Goal: Task Accomplishment & Management: Use online tool/utility

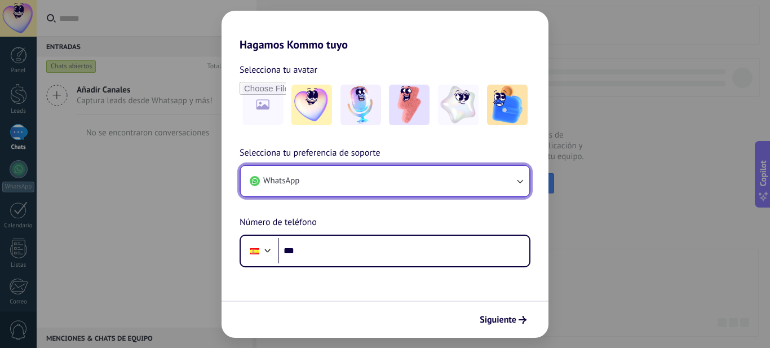
click at [496, 182] on button "WhatsApp" at bounding box center [385, 181] width 289 height 30
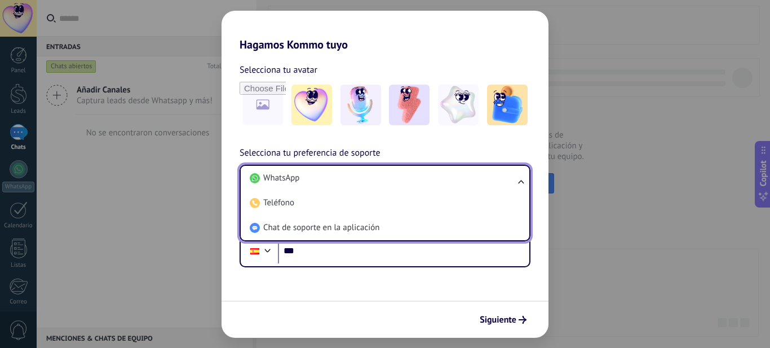
click at [496, 182] on li "WhatsApp" at bounding box center [382, 178] width 275 height 25
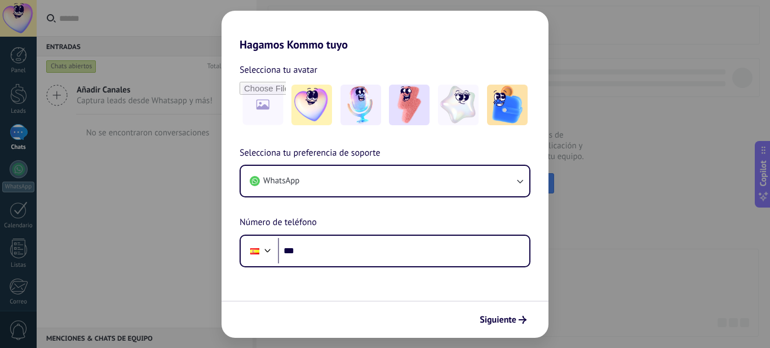
click at [623, 265] on div "Hagamos Kommo tuyo Selecciona tu avatar Selecciona tu preferencia de soporte Wh…" at bounding box center [385, 174] width 770 height 348
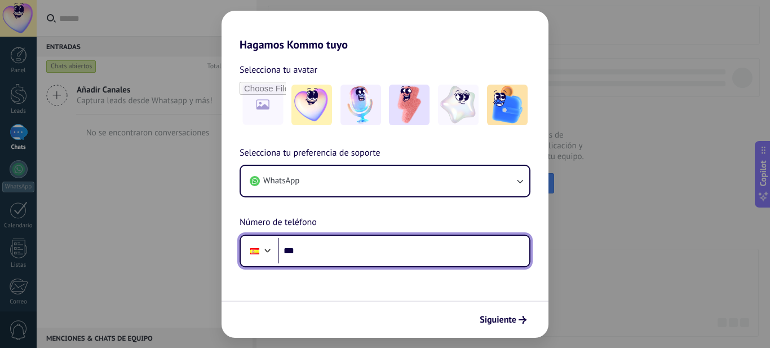
click at [356, 259] on input "***" at bounding box center [403, 251] width 251 height 26
type input "**********"
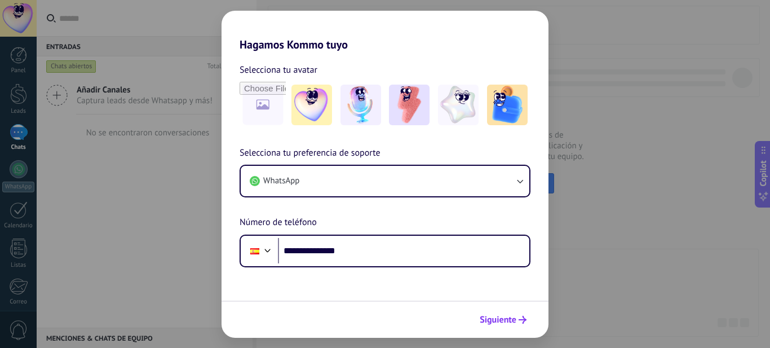
click at [488, 317] on span "Siguiente" at bounding box center [498, 320] width 37 height 8
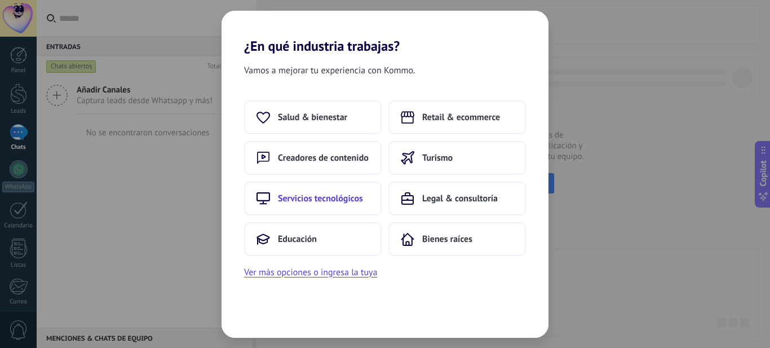
click at [342, 198] on span "Servicios tecnológicos" at bounding box center [320, 198] width 85 height 11
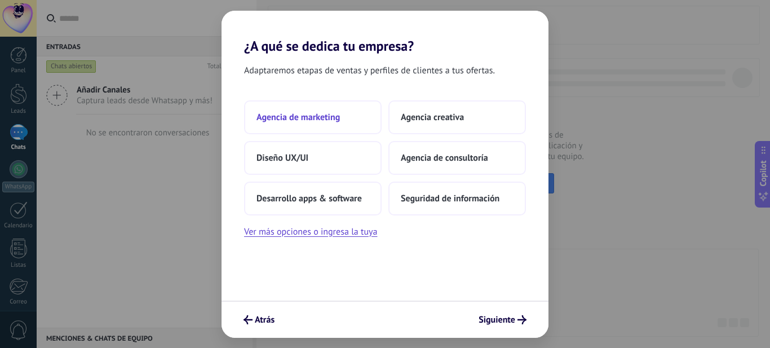
click at [331, 118] on span "Agencia de marketing" at bounding box center [297, 117] width 83 height 11
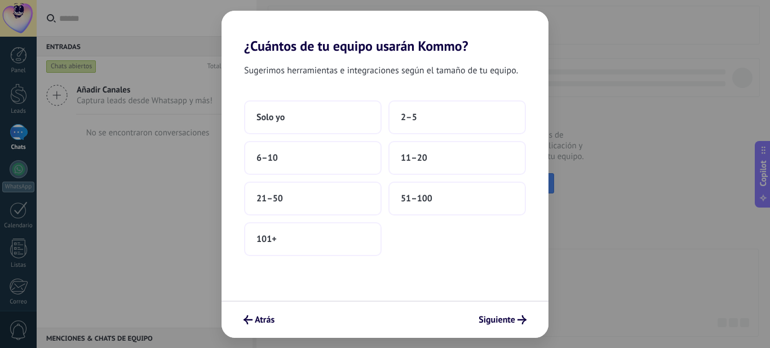
click at [331, 118] on button "Solo yo" at bounding box center [313, 117] width 138 height 34
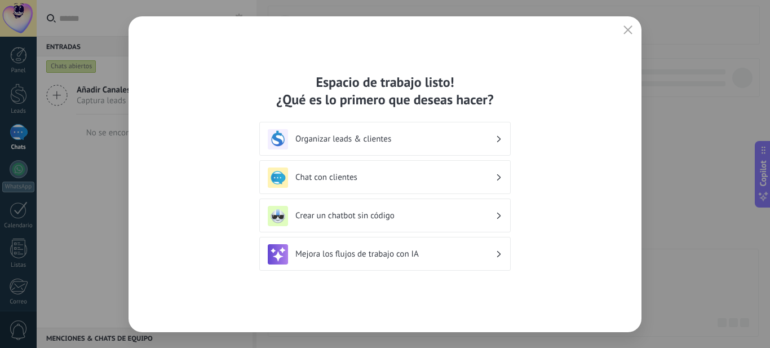
click at [499, 175] on icon at bounding box center [499, 177] width 4 height 7
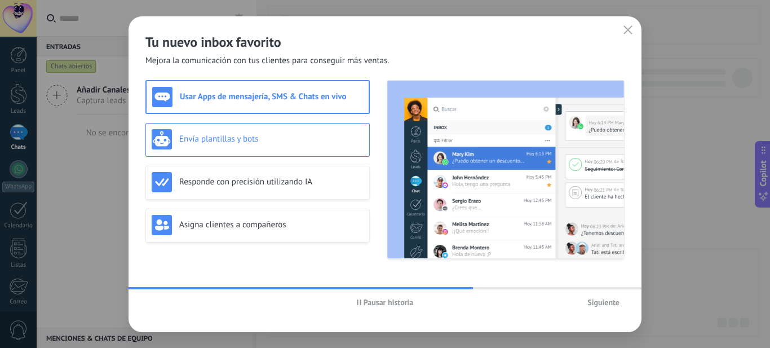
click at [273, 147] on div "Envía plantillas y bots" at bounding box center [258, 139] width 212 height 20
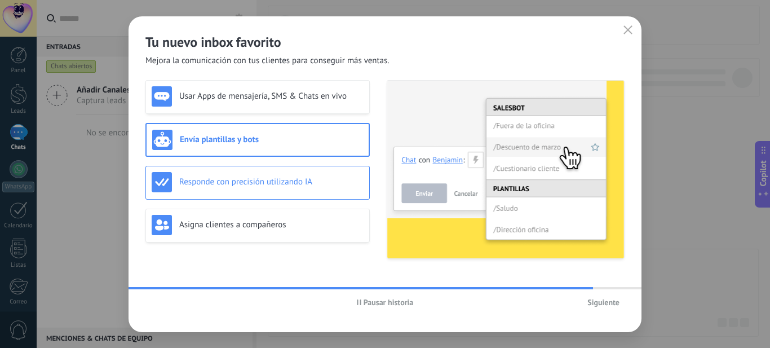
click at [256, 182] on h3 "Responde con precisión utilizando IA" at bounding box center [271, 181] width 184 height 11
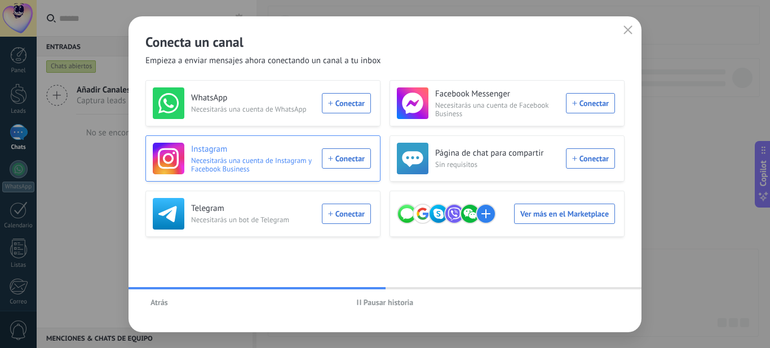
click at [338, 156] on div "Instagram Necesitarás una cuenta de Instagram y Facebook Business Conectar" at bounding box center [262, 159] width 218 height 32
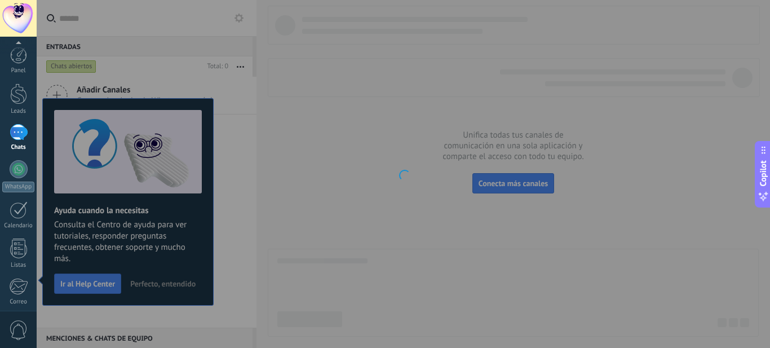
scroll to position [121, 0]
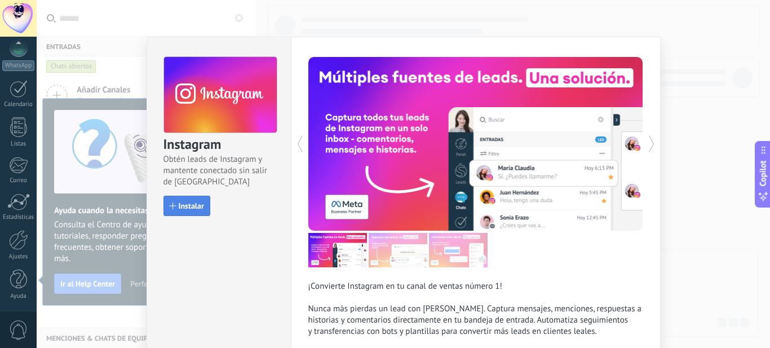
click at [201, 208] on span "Instalar" at bounding box center [191, 206] width 25 height 8
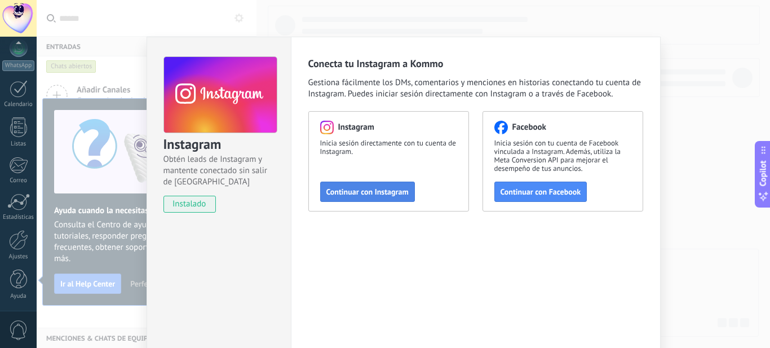
click at [356, 196] on span "Continuar con Instagram" at bounding box center [367, 192] width 82 height 8
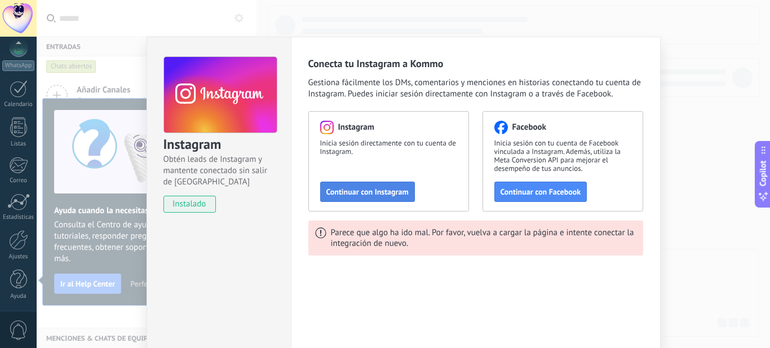
click at [354, 199] on button "Continuar con Instagram" at bounding box center [367, 191] width 95 height 20
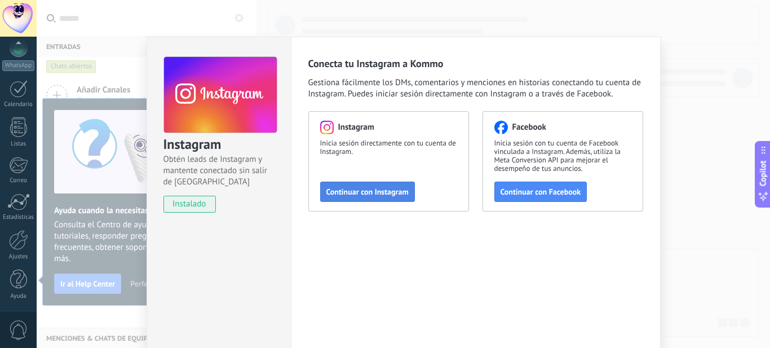
click at [343, 192] on span "Continuar con Instagram" at bounding box center [367, 192] width 82 height 8
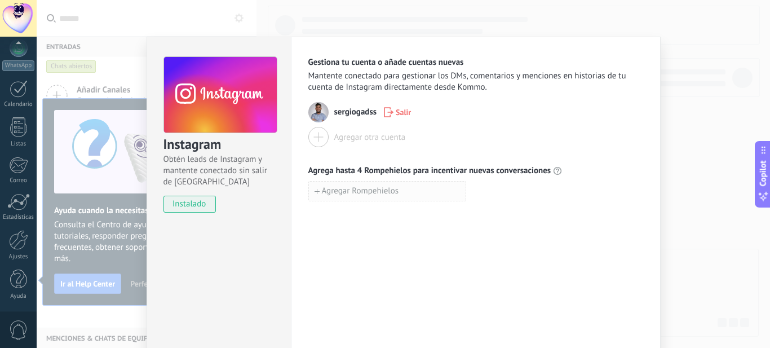
click at [351, 190] on span "Agregar Rompehielos" at bounding box center [360, 191] width 77 height 8
click at [344, 215] on span "Agregar Rompehielos" at bounding box center [360, 216] width 77 height 8
click at [469, 194] on icon "button" at bounding box center [472, 191] width 7 height 8
click at [709, 179] on div "Instagram Obtén leads de Instagram y mantente conectado sin salir de Kommo inst…" at bounding box center [403, 174] width 733 height 348
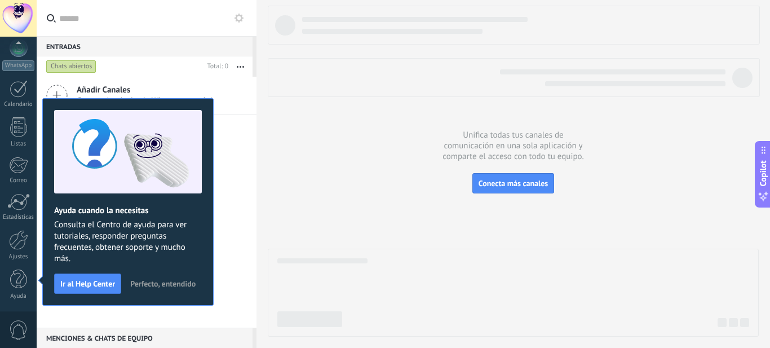
click at [150, 288] on button "Perfecto, entendido" at bounding box center [163, 283] width 76 height 17
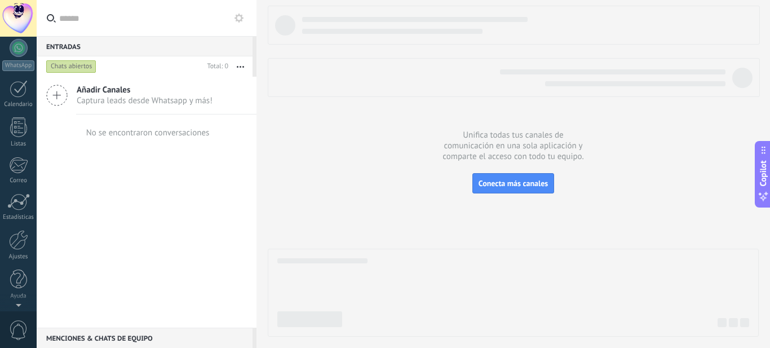
scroll to position [0, 0]
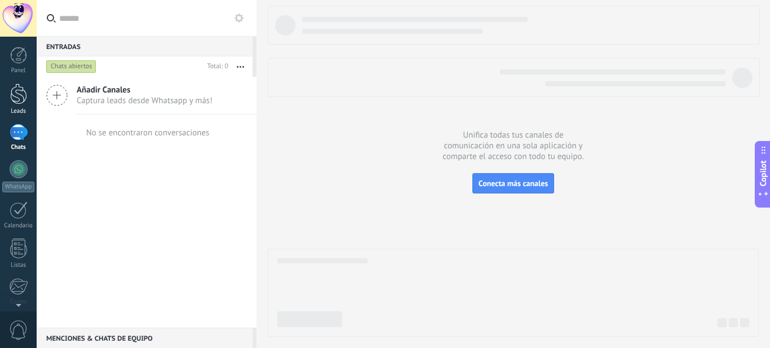
click at [21, 103] on div at bounding box center [18, 93] width 17 height 21
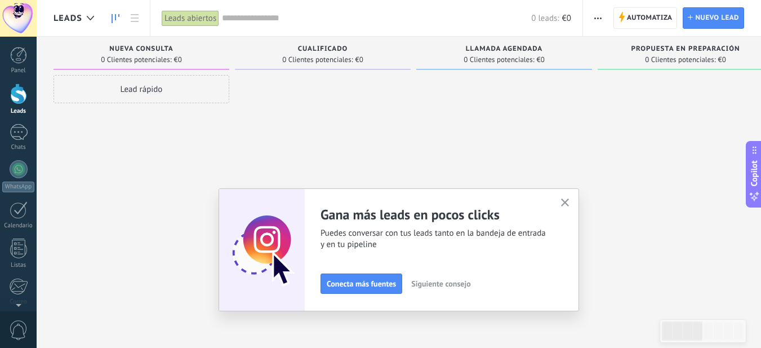
click at [427, 284] on span "Siguiente consejo" at bounding box center [440, 284] width 59 height 8
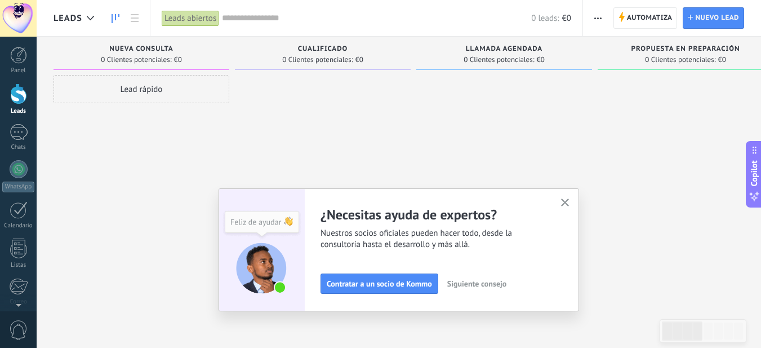
click at [477, 284] on span "Siguiente consejo" at bounding box center [477, 284] width 59 height 8
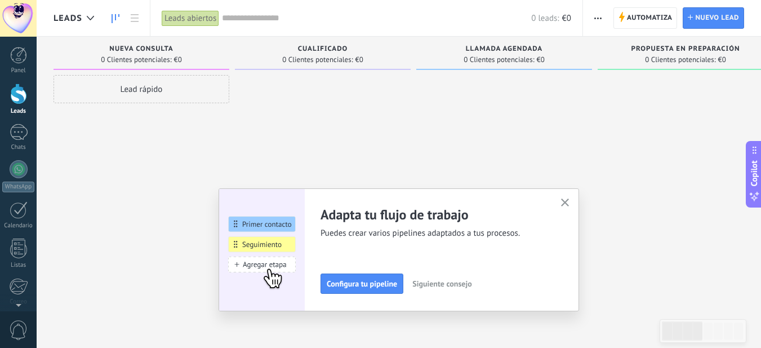
click at [455, 285] on span "Siguiente consejo" at bounding box center [442, 284] width 59 height 8
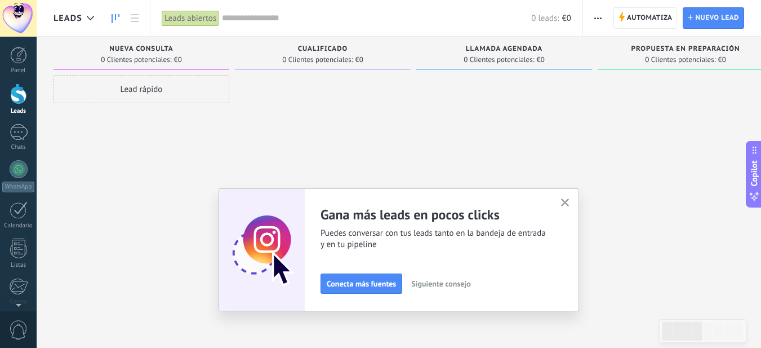
click at [455, 285] on span "Siguiente consejo" at bounding box center [440, 284] width 59 height 8
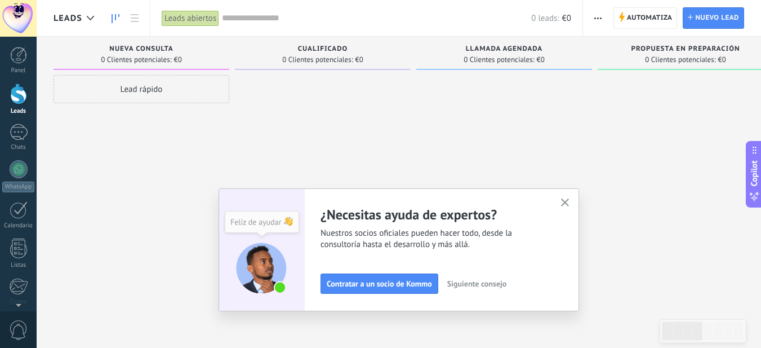
click at [567, 202] on icon "button" at bounding box center [565, 202] width 8 height 8
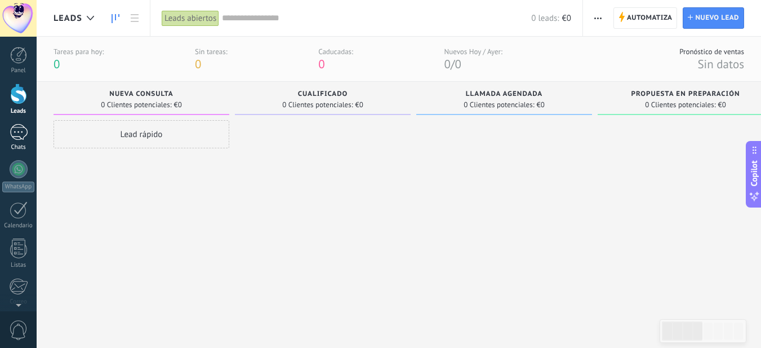
click at [14, 144] on div "Chats" at bounding box center [18, 147] width 33 height 7
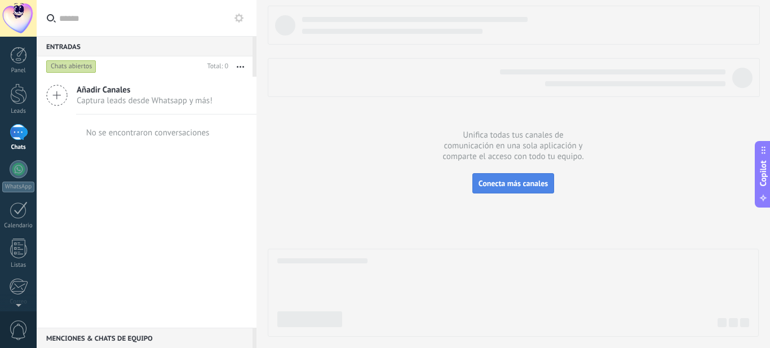
click at [506, 180] on span "Conecta más canales" at bounding box center [513, 183] width 69 height 10
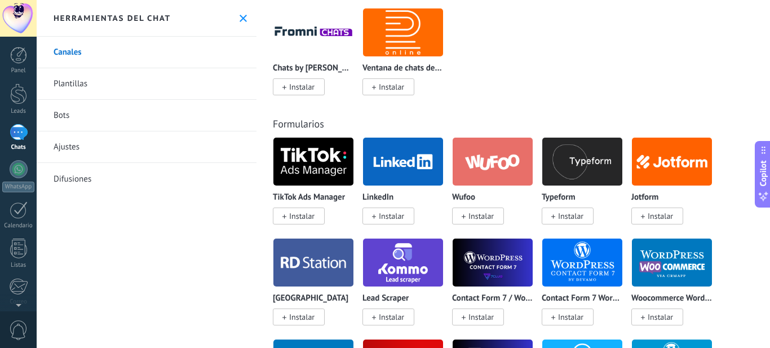
scroll to position [1009, 0]
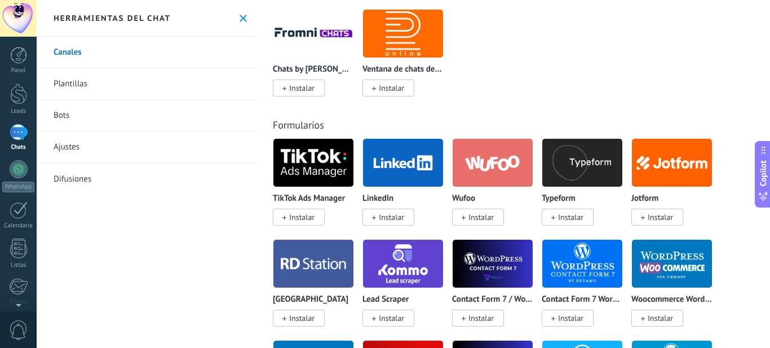
click at [95, 123] on link "Bots" at bounding box center [147, 116] width 220 height 32
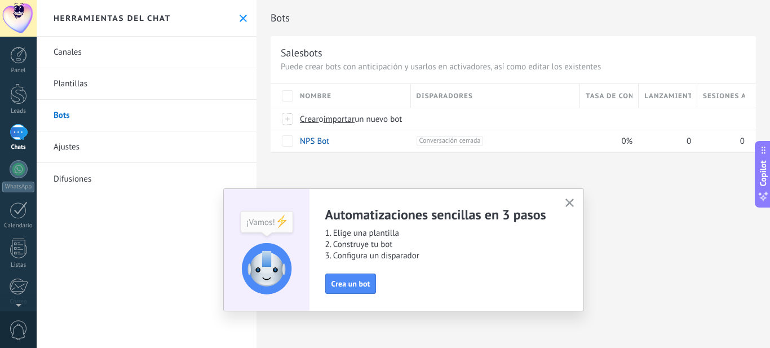
click at [570, 203] on use "button" at bounding box center [569, 202] width 8 height 8
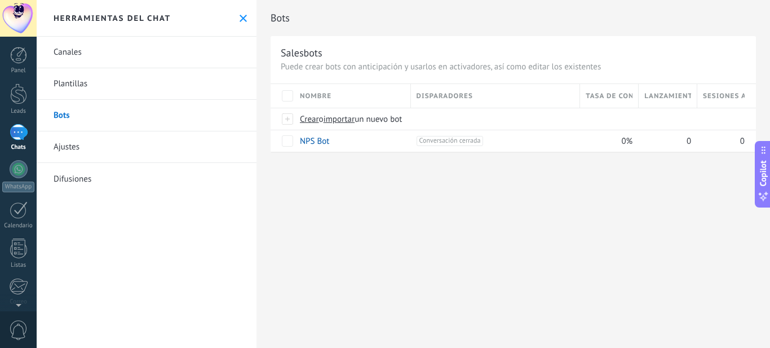
click at [240, 15] on use at bounding box center [243, 18] width 7 height 7
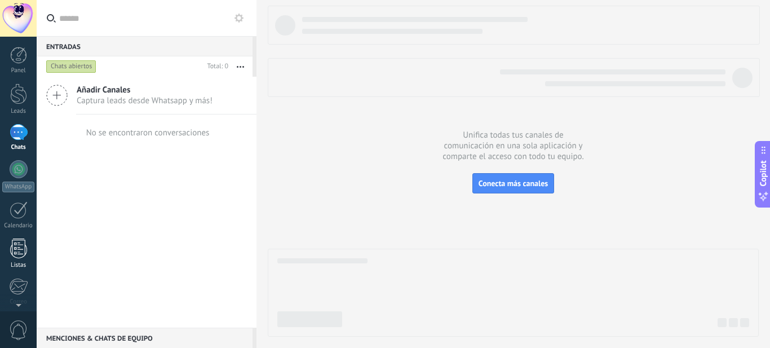
click at [12, 260] on link "Listas" at bounding box center [18, 253] width 37 height 30
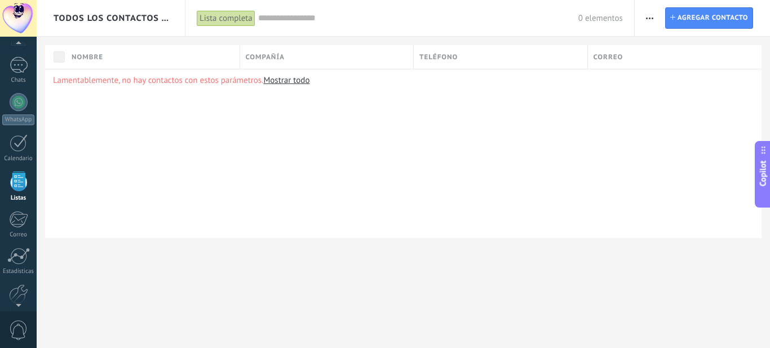
scroll to position [68, 0]
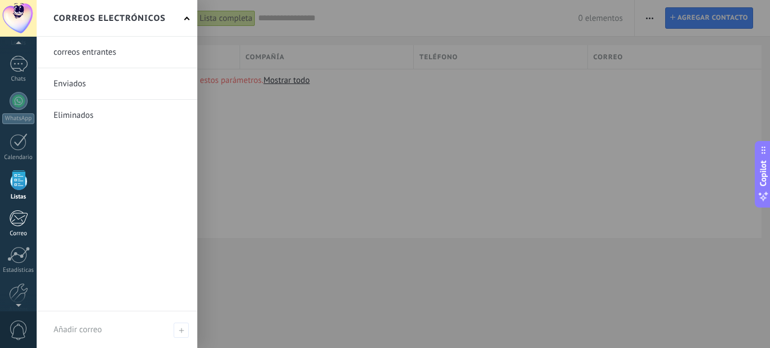
click at [16, 230] on div "Correo" at bounding box center [18, 233] width 33 height 7
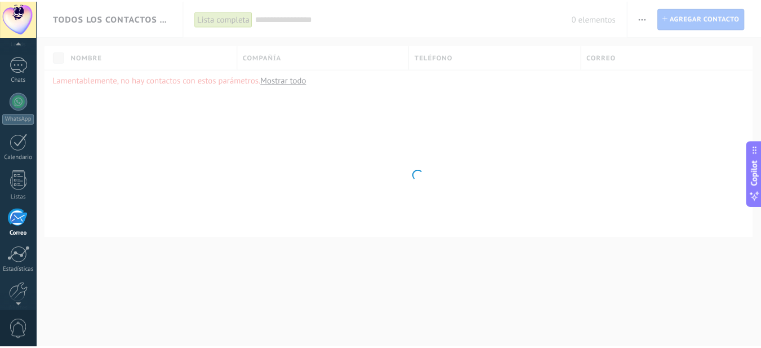
scroll to position [109, 0]
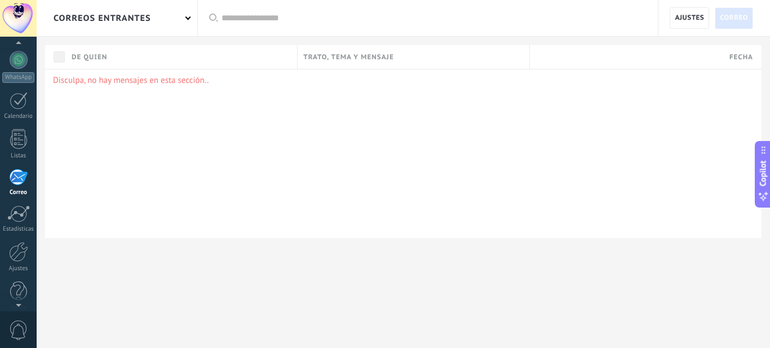
click at [16, 230] on div "Estadísticas" at bounding box center [18, 228] width 33 height 7
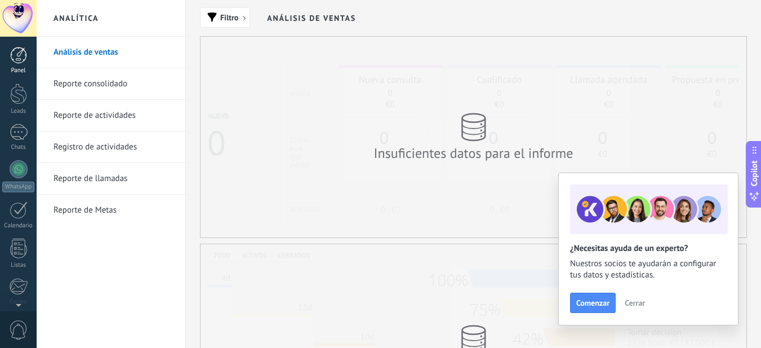
click at [15, 60] on div at bounding box center [18, 55] width 17 height 17
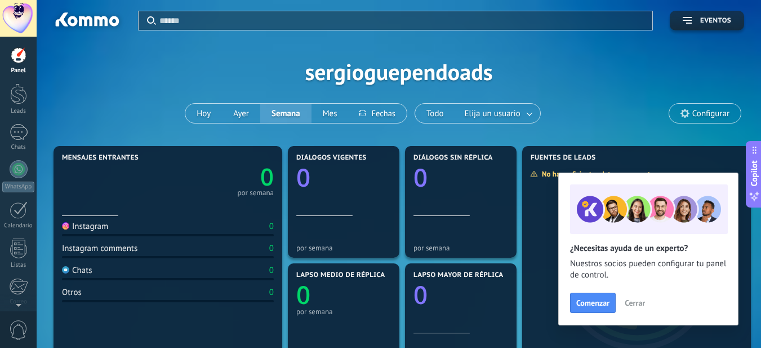
click at [635, 300] on span "Cerrar" at bounding box center [635, 303] width 20 height 8
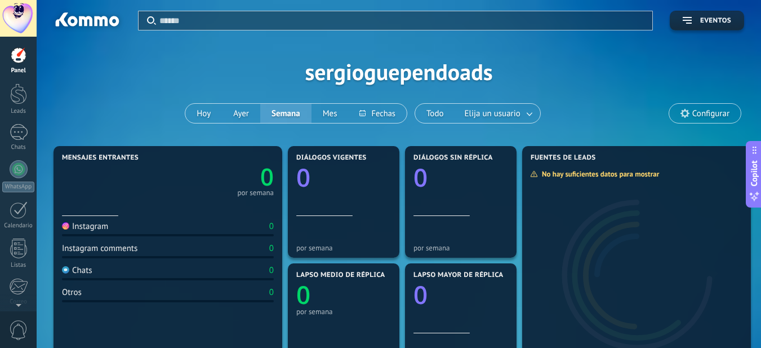
click at [683, 121] on span "Configurar" at bounding box center [706, 113] width 72 height 19
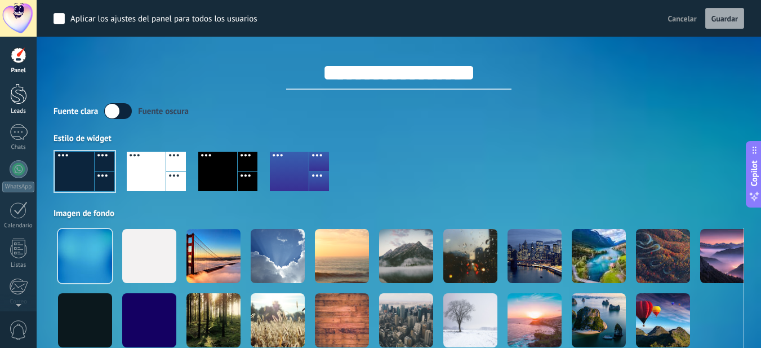
click at [16, 103] on div at bounding box center [18, 93] width 17 height 21
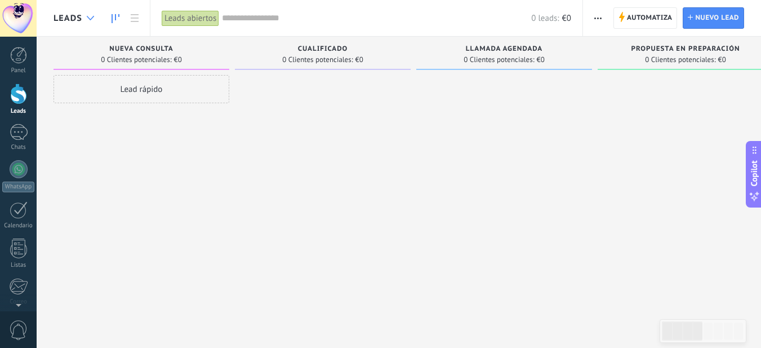
click at [88, 17] on icon at bounding box center [90, 18] width 7 height 5
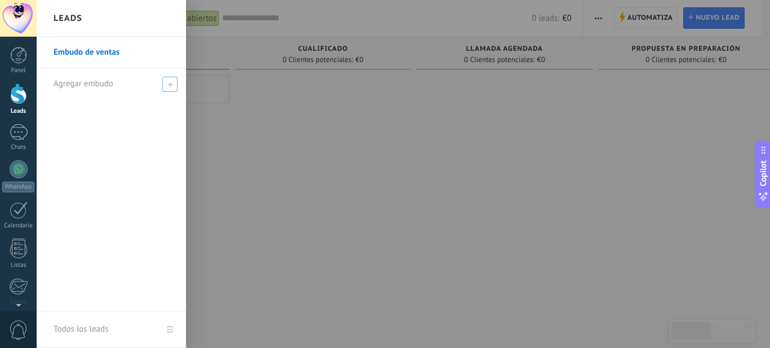
click at [167, 86] on icon at bounding box center [169, 84] width 5 height 5
click at [267, 141] on div at bounding box center [422, 174] width 770 height 348
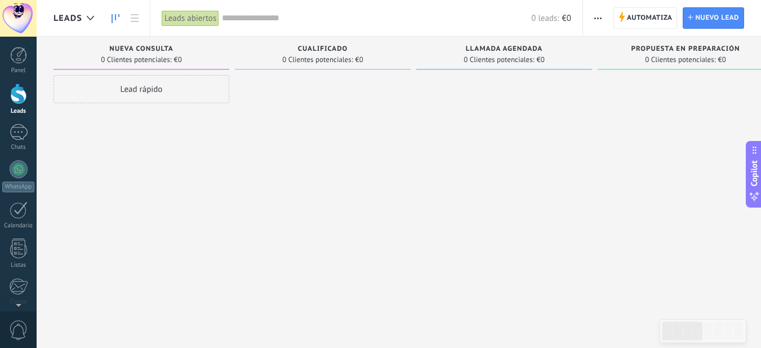
click at [307, 43] on div "Cualificado 0 Clientes potenciales: €0" at bounding box center [323, 53] width 176 height 33
click at [171, 91] on div "Lead rápido" at bounding box center [142, 89] width 176 height 28
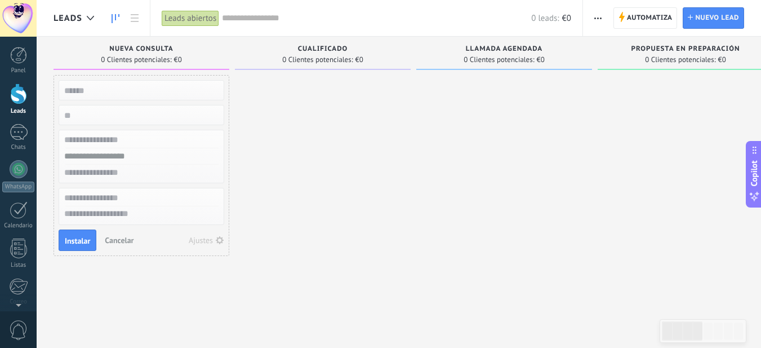
click at [312, 222] on div at bounding box center [323, 175] width 176 height 201
click at [130, 24] on link at bounding box center [134, 18] width 19 height 22
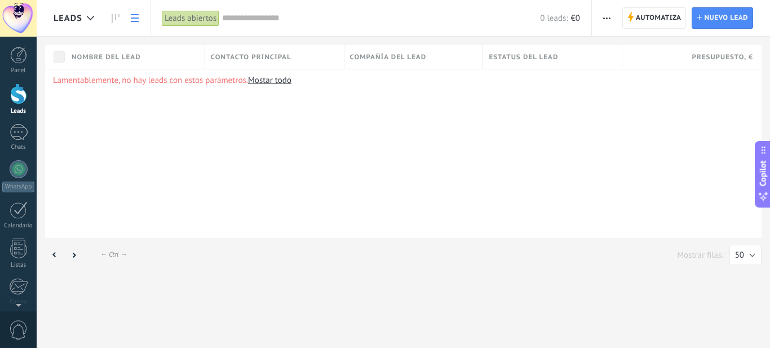
click at [263, 80] on link "Mostar todo" at bounding box center [269, 80] width 43 height 11
click at [16, 100] on div at bounding box center [18, 93] width 17 height 21
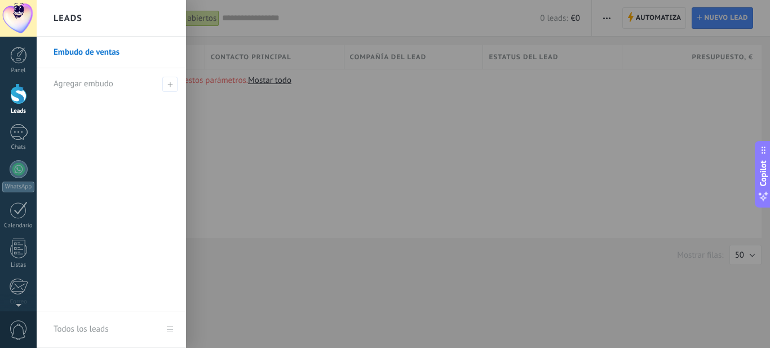
click at [96, 56] on link "Embudo de ventas" at bounding box center [114, 53] width 121 height 32
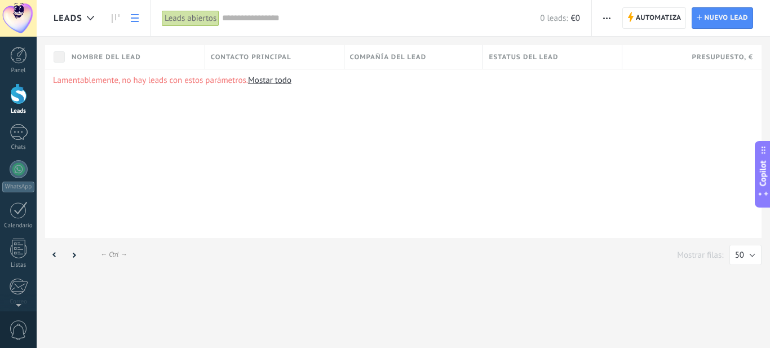
click at [195, 20] on div "Leads abiertos" at bounding box center [190, 18] width 57 height 16
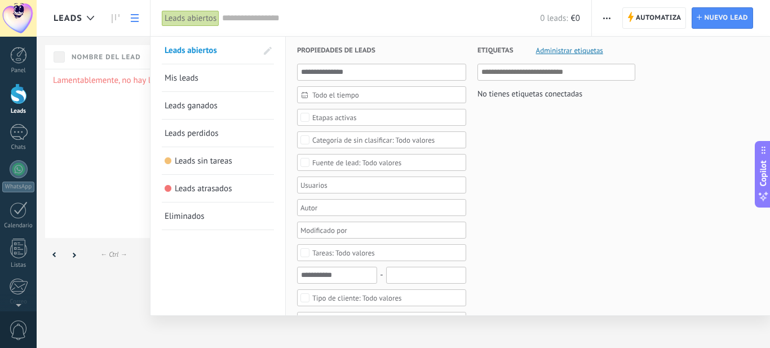
click at [215, 73] on link "Mis leads" at bounding box center [218, 77] width 107 height 27
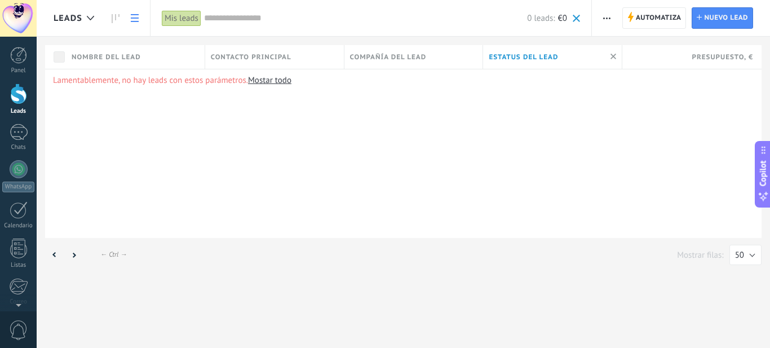
click at [180, 6] on div "Mis leads" at bounding box center [183, 18] width 42 height 36
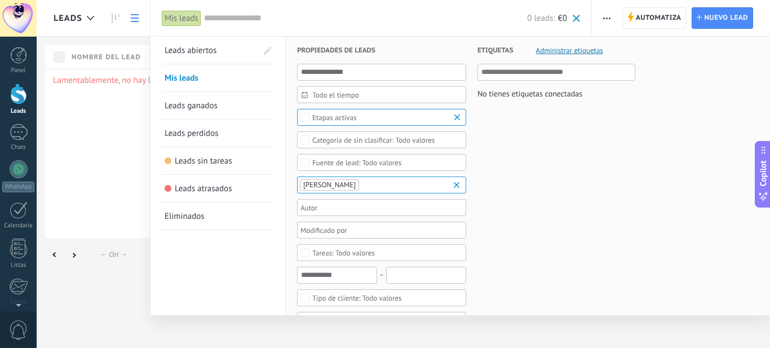
click at [178, 47] on span "Leads abiertos" at bounding box center [191, 50] width 52 height 11
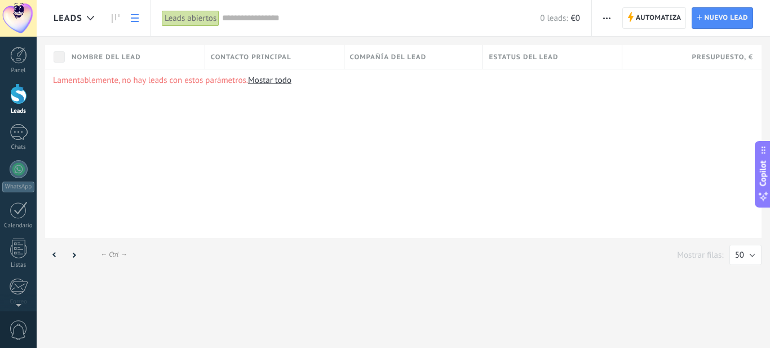
click at [606, 19] on span "button" at bounding box center [606, 17] width 7 height 21
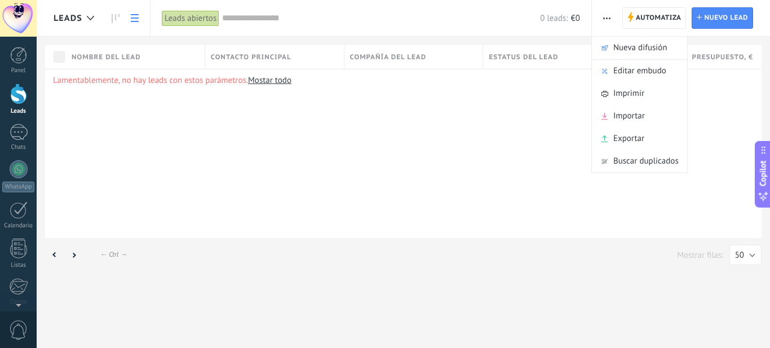
click at [411, 123] on div "Lamentablemente, no hay leads con estos parámetros. [GEOGRAPHIC_DATA] todo" at bounding box center [403, 153] width 716 height 169
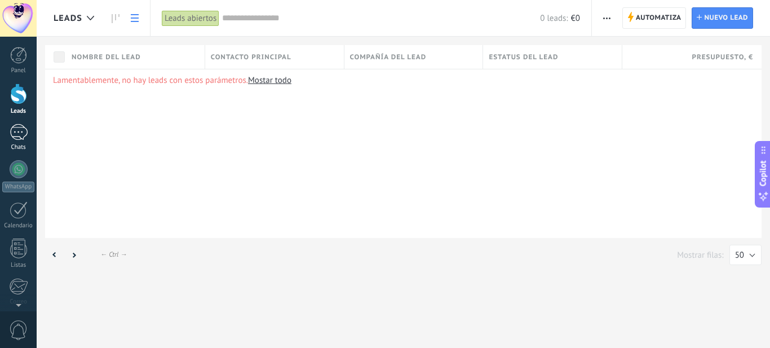
click at [22, 139] on div at bounding box center [19, 132] width 18 height 16
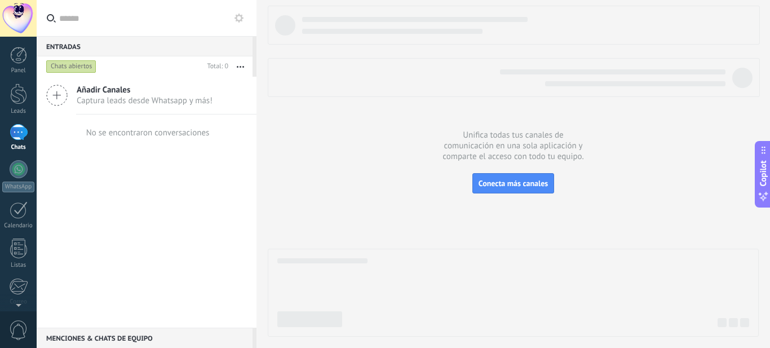
click at [59, 100] on icon at bounding box center [56, 95] width 21 height 21
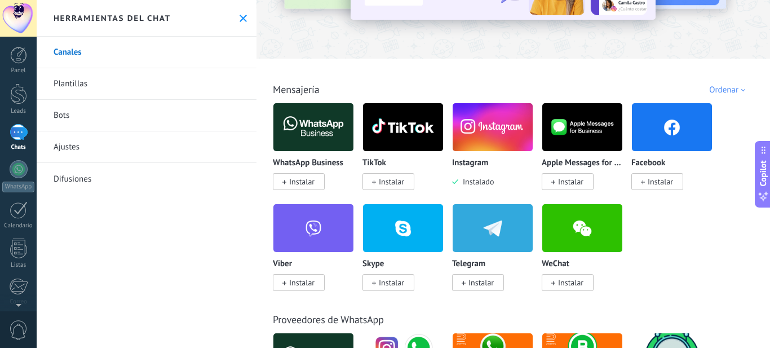
scroll to position [126, 0]
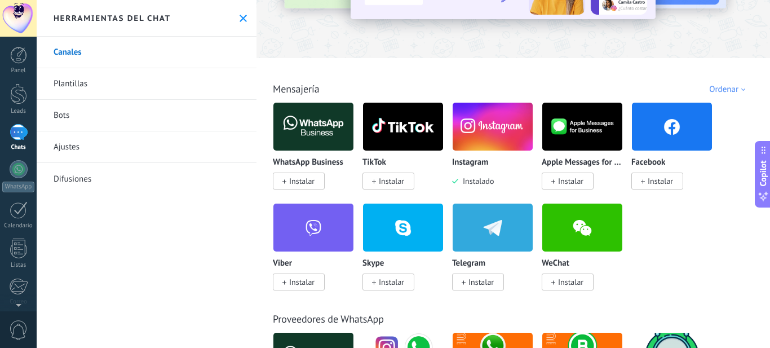
click at [479, 154] on div "Instagram Instalado" at bounding box center [492, 144] width 81 height 85
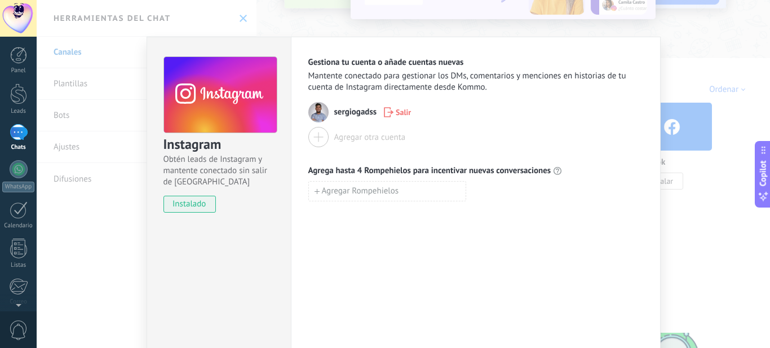
click at [742, 229] on div "Instagram Obtén leads de Instagram y mantente conectado sin salir de Kommo inst…" at bounding box center [403, 174] width 733 height 348
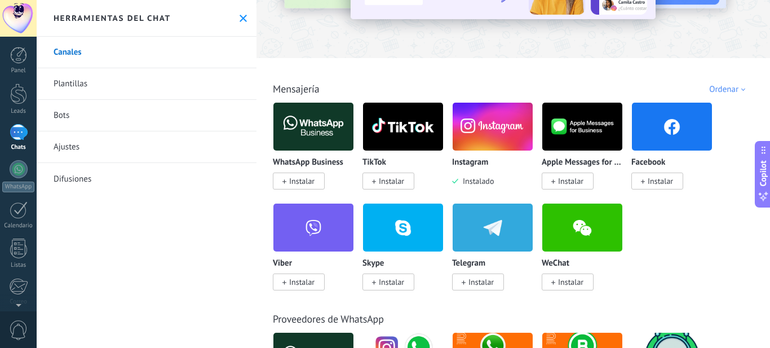
scroll to position [0, 0]
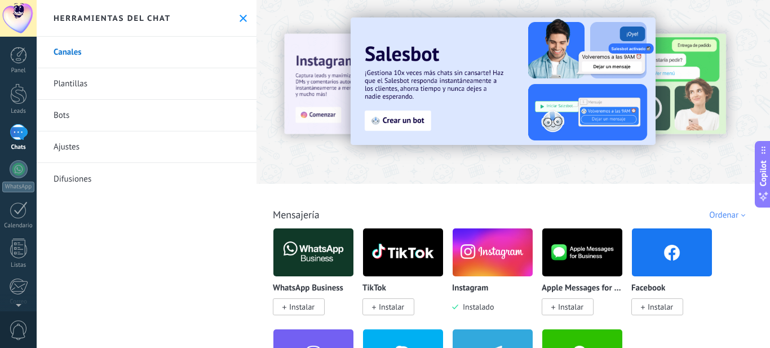
click at [147, 77] on link "Plantillas" at bounding box center [147, 84] width 220 height 32
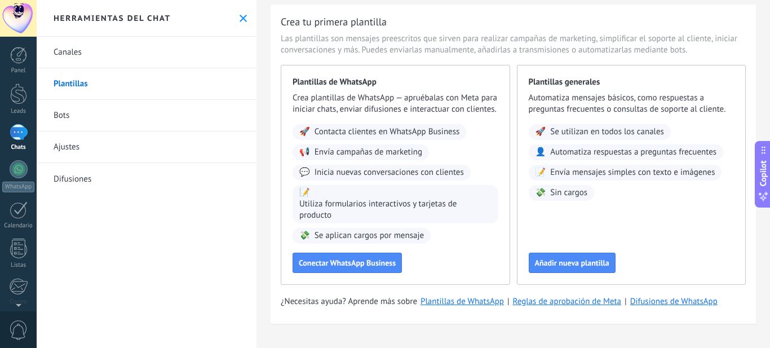
scroll to position [43, 0]
click at [13, 101] on div at bounding box center [18, 93] width 17 height 21
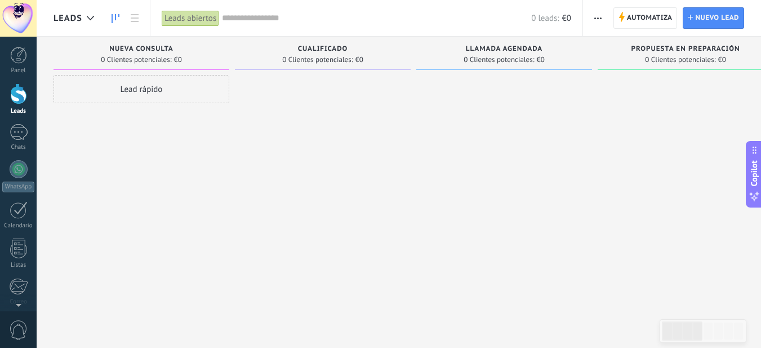
click at [602, 20] on span "button" at bounding box center [598, 17] width 7 height 21
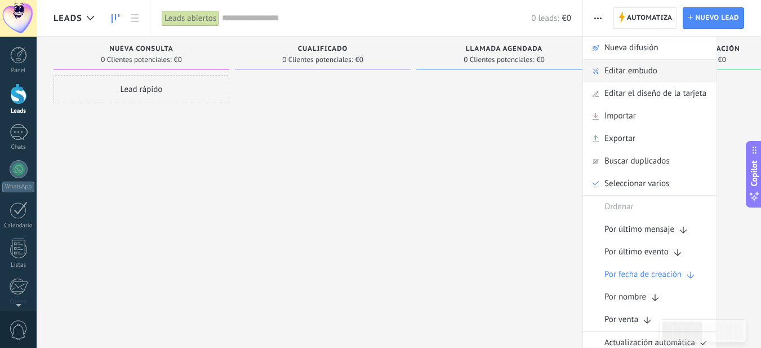
click at [619, 74] on span "Editar embudo" at bounding box center [631, 71] width 53 height 23
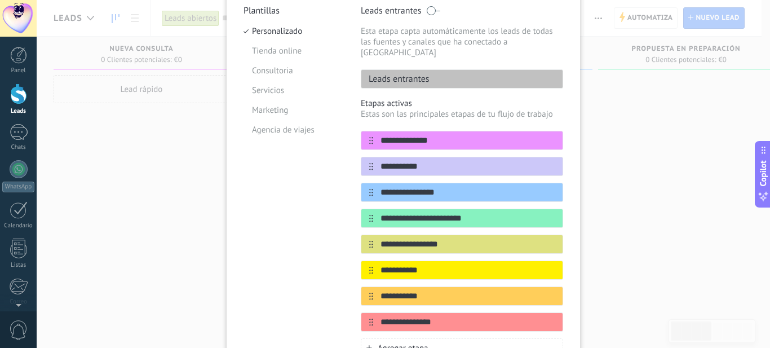
scroll to position [113, 0]
click at [265, 108] on li "Marketing" at bounding box center [293, 110] width 100 height 20
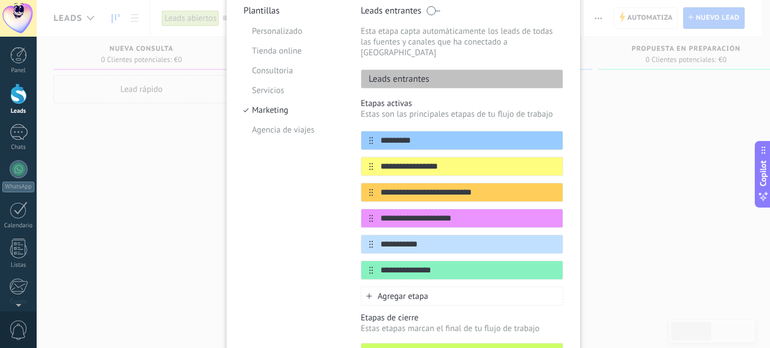
click at [463, 69] on div "Leads entrantes" at bounding box center [462, 78] width 202 height 19
click at [416, 73] on p "Leads entrantes" at bounding box center [395, 78] width 68 height 11
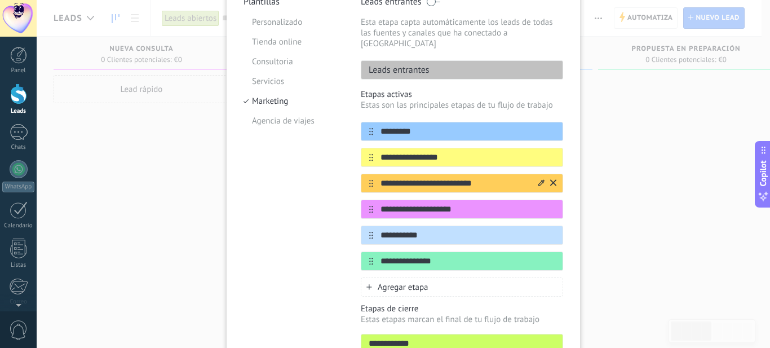
scroll to position [136, 0]
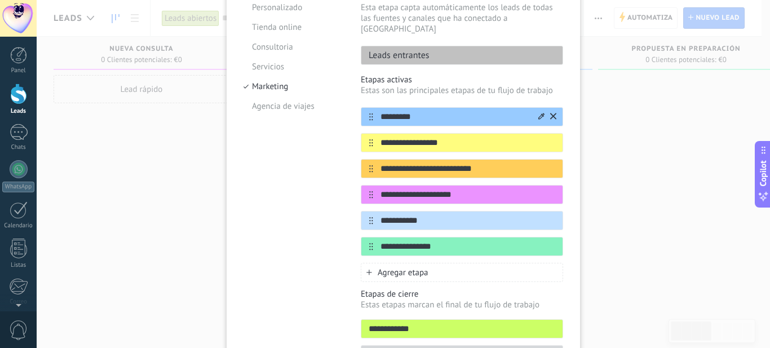
click at [550, 113] on icon at bounding box center [553, 116] width 6 height 6
click at [0, 0] on icon at bounding box center [0, 0] width 0 height 0
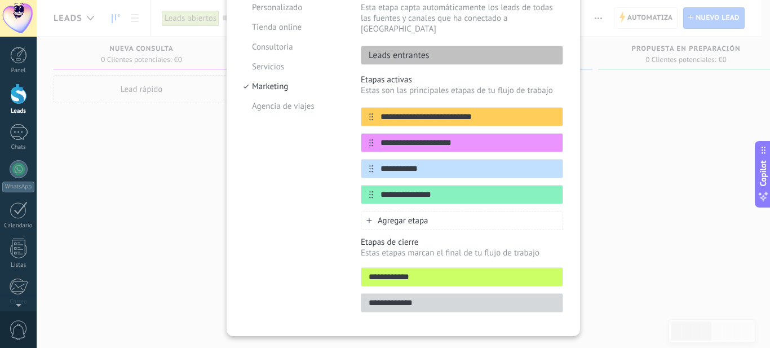
click at [0, 0] on icon at bounding box center [0, 0] width 0 height 0
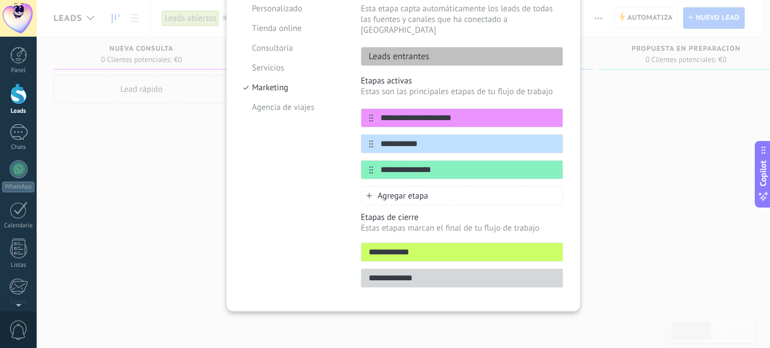
scroll to position [125, 0]
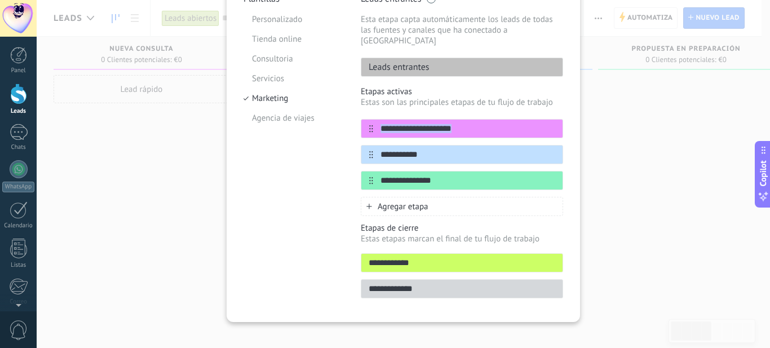
click at [550, 107] on div "**********" at bounding box center [462, 151] width 202 height 130
click at [552, 125] on icon at bounding box center [553, 128] width 6 height 6
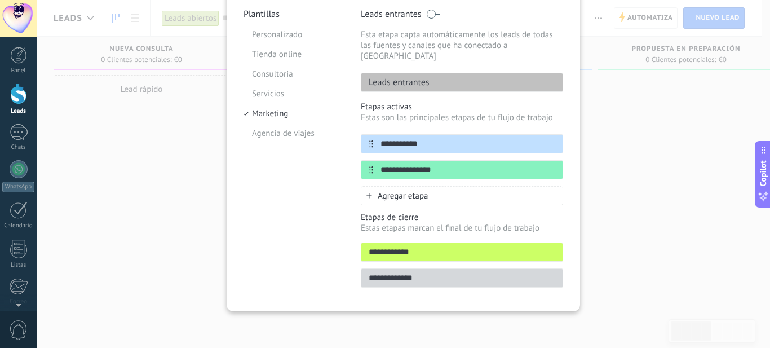
scroll to position [99, 0]
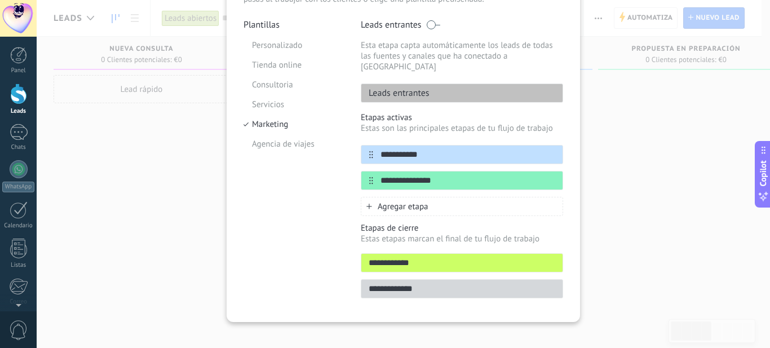
click at [552, 123] on p "Estas son las principales etapas de tu flujo de trabajo" at bounding box center [462, 128] width 202 height 11
click at [551, 150] on icon at bounding box center [553, 153] width 6 height 7
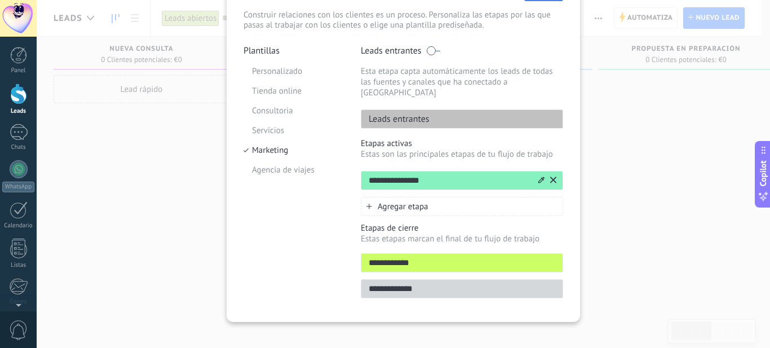
click at [550, 176] on icon at bounding box center [553, 179] width 6 height 6
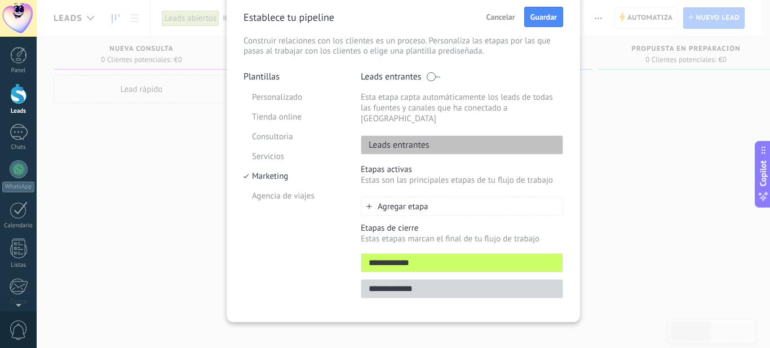
click at [401, 201] on span "Agregar etapa" at bounding box center [403, 206] width 51 height 11
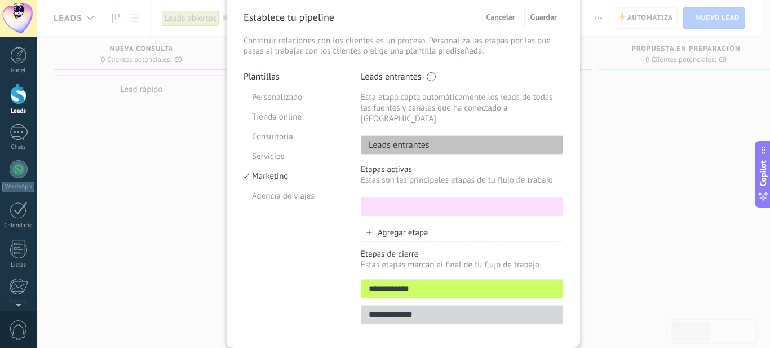
scroll to position [73, 0]
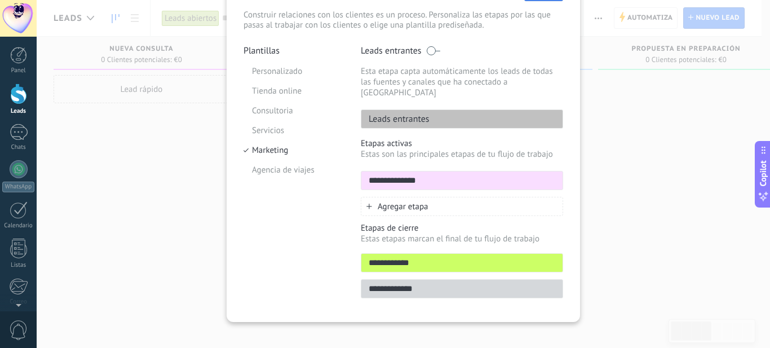
type input "**********"
click at [399, 201] on span "Agregar etapa" at bounding box center [403, 206] width 51 height 11
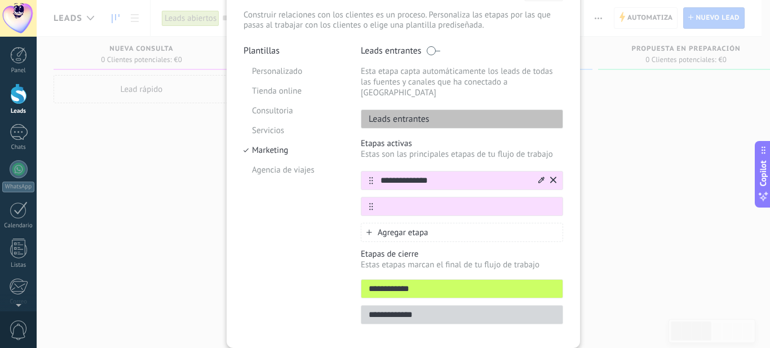
click at [538, 176] on icon at bounding box center [541, 179] width 6 height 7
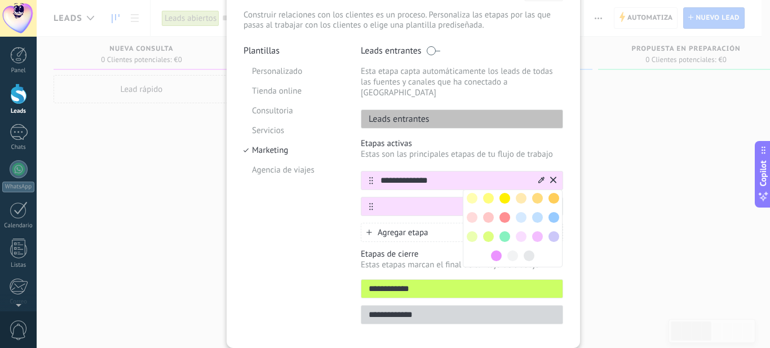
click at [552, 212] on span at bounding box center [553, 217] width 11 height 11
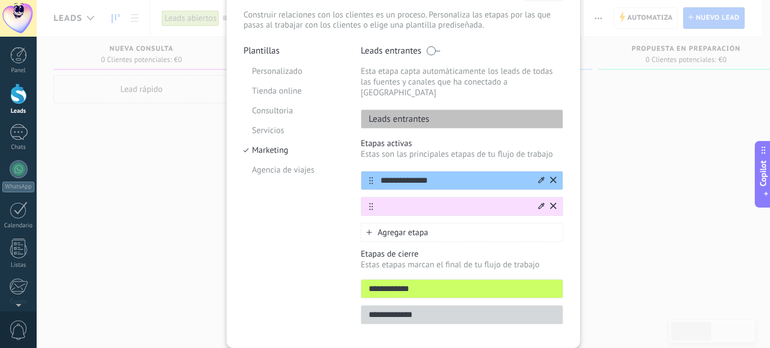
click at [410, 201] on input "text" at bounding box center [454, 207] width 163 height 12
paste input "**********"
type input "**********"
click at [539, 202] on icon at bounding box center [541, 205] width 6 height 6
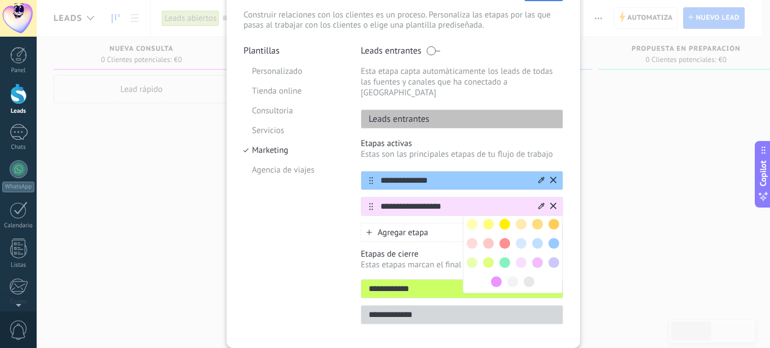
click at [501, 219] on span at bounding box center [504, 224] width 11 height 11
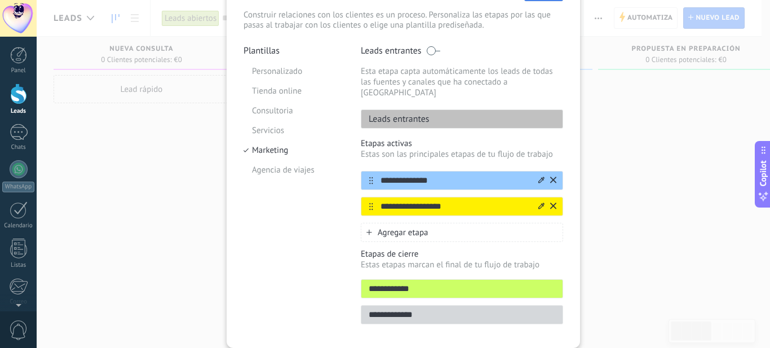
click at [410, 227] on span "Agregar etapa" at bounding box center [403, 232] width 51 height 11
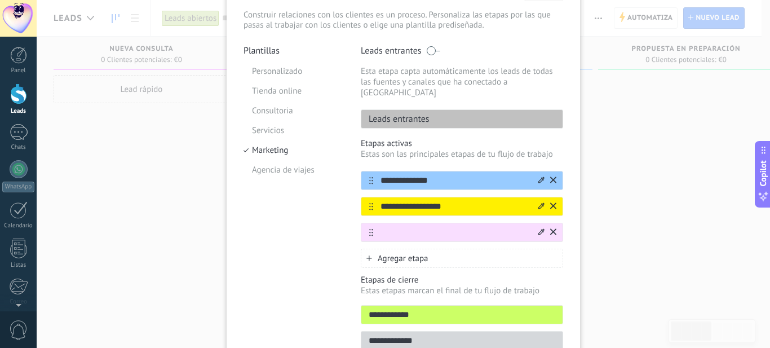
paste input "**********"
type input "**********"
click at [540, 228] on icon at bounding box center [541, 231] width 6 height 6
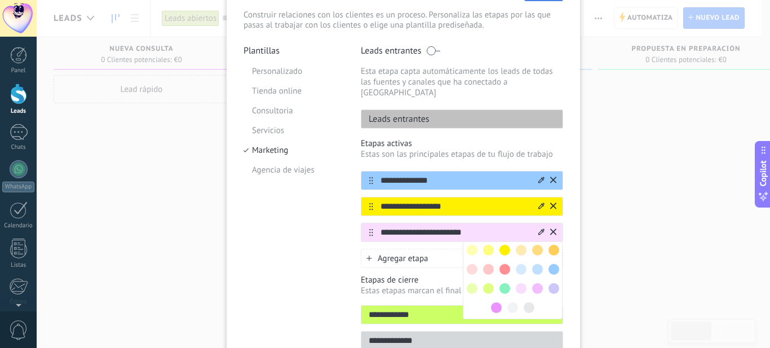
click at [551, 245] on span at bounding box center [553, 250] width 11 height 11
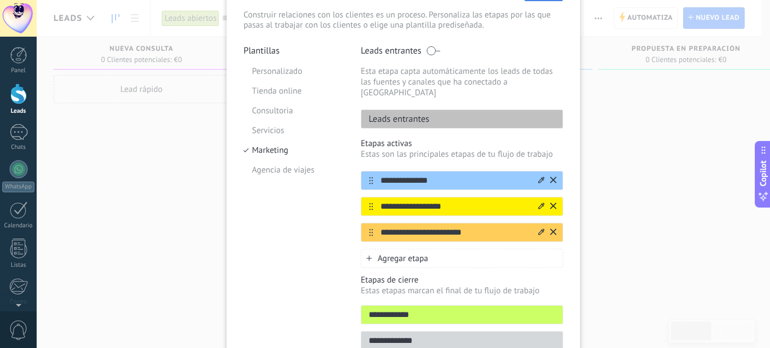
click at [423, 253] on span "Agregar etapa" at bounding box center [403, 258] width 51 height 11
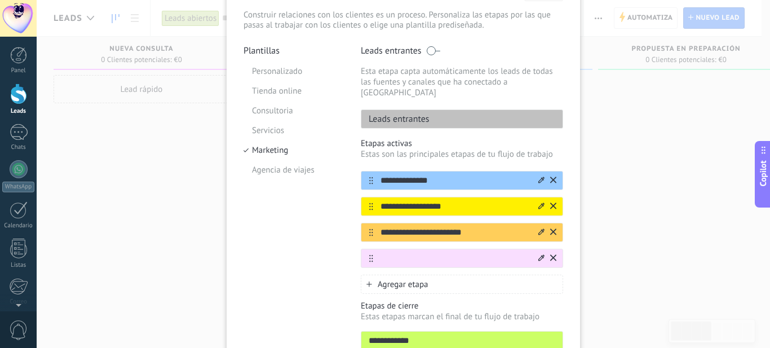
click at [420, 253] on input "text" at bounding box center [454, 259] width 163 height 12
paste input "**********"
type input "**********"
click at [540, 254] on icon at bounding box center [541, 257] width 6 height 7
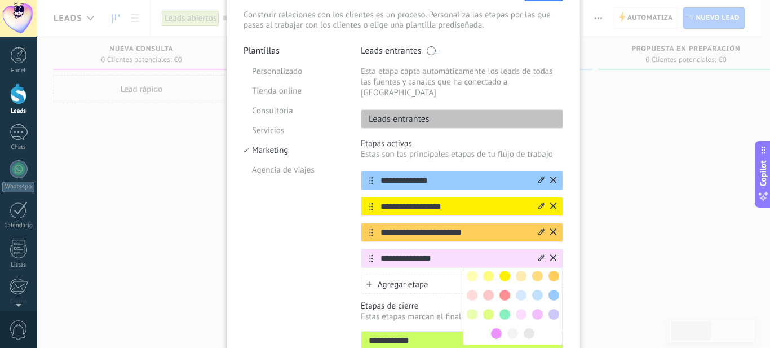
click at [485, 309] on span at bounding box center [488, 314] width 11 height 11
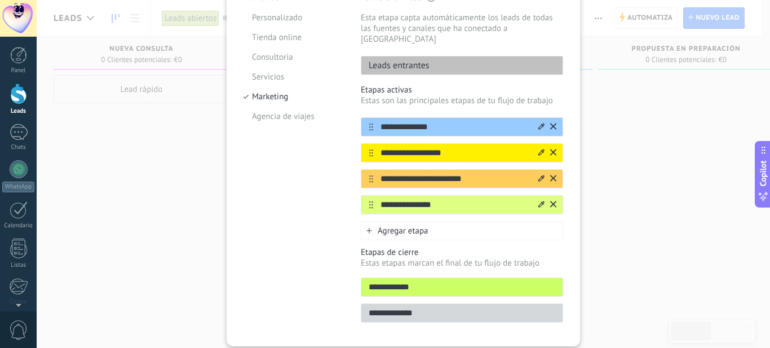
scroll to position [129, 0]
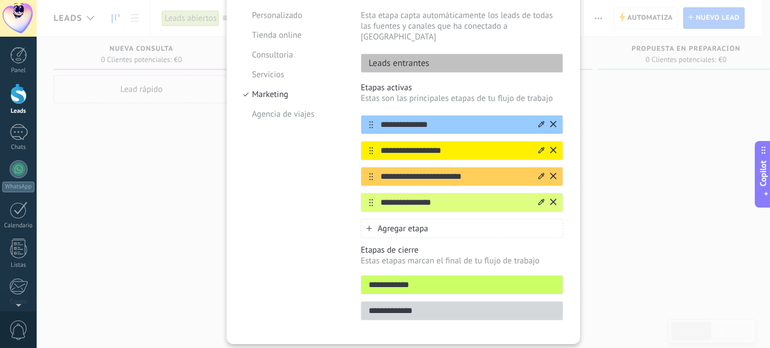
click at [398, 223] on span "Agregar etapa" at bounding box center [403, 228] width 51 height 11
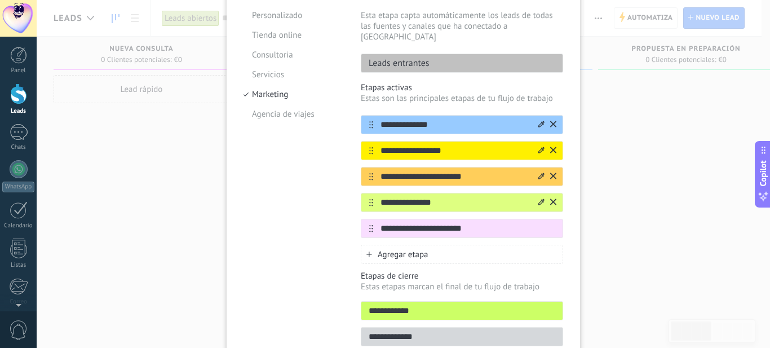
type input "**********"
click at [541, 224] on icon at bounding box center [541, 227] width 6 height 6
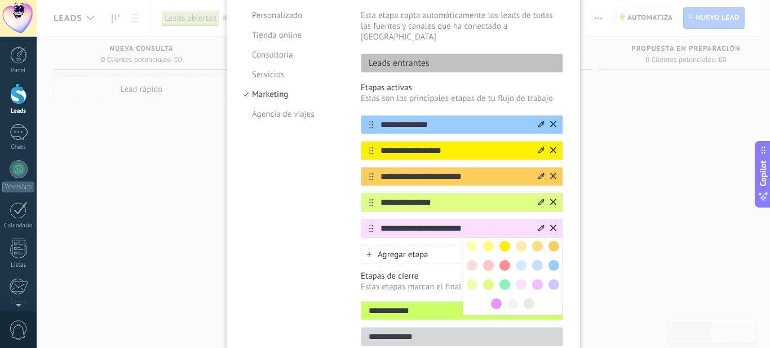
click at [470, 260] on span at bounding box center [472, 265] width 11 height 11
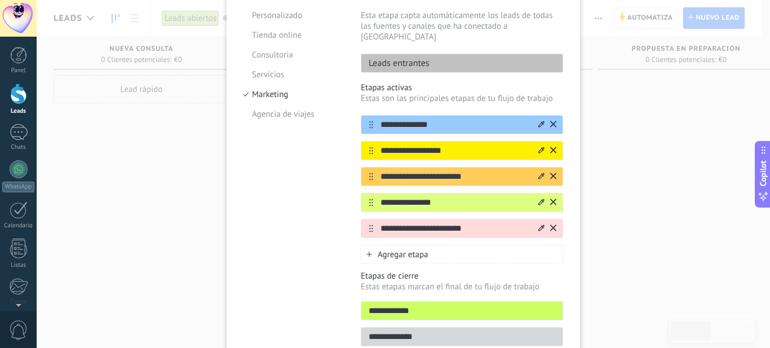
click at [538, 224] on icon at bounding box center [541, 227] width 6 height 6
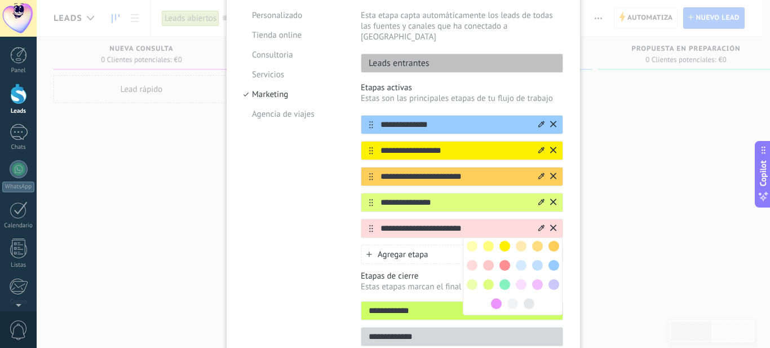
click at [507, 260] on span at bounding box center [504, 265] width 11 height 11
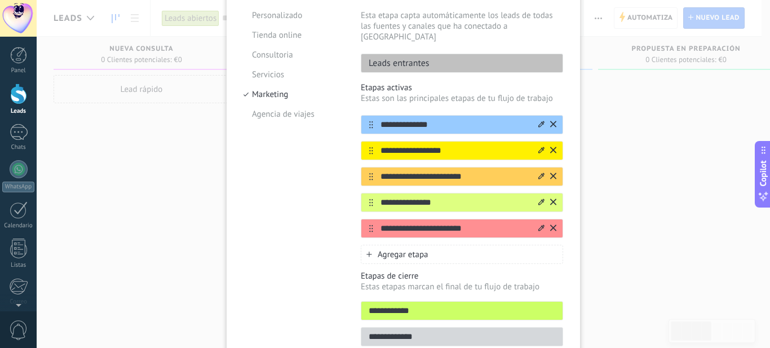
click at [539, 224] on icon at bounding box center [541, 227] width 6 height 7
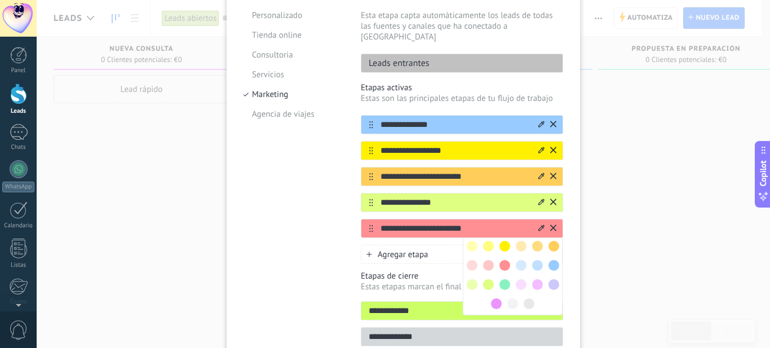
click at [487, 260] on span at bounding box center [488, 265] width 11 height 11
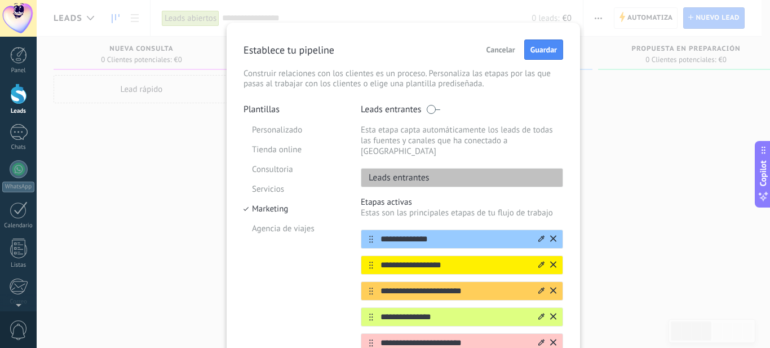
scroll to position [13, 0]
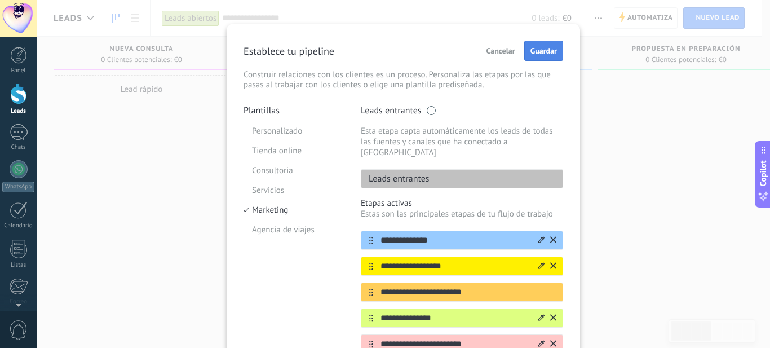
click at [546, 52] on span "Guardar" at bounding box center [543, 51] width 26 height 8
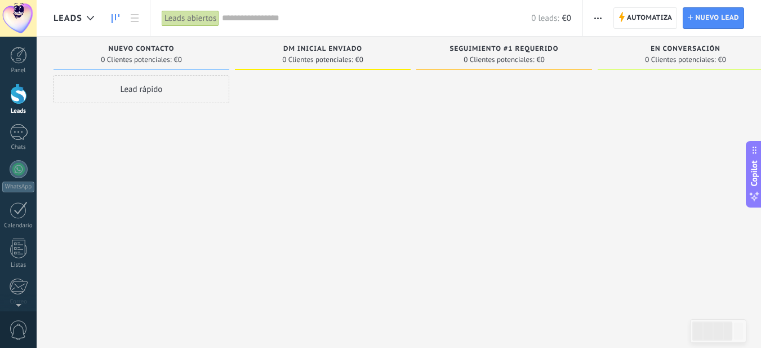
click at [597, 17] on icon "button" at bounding box center [598, 18] width 7 height 2
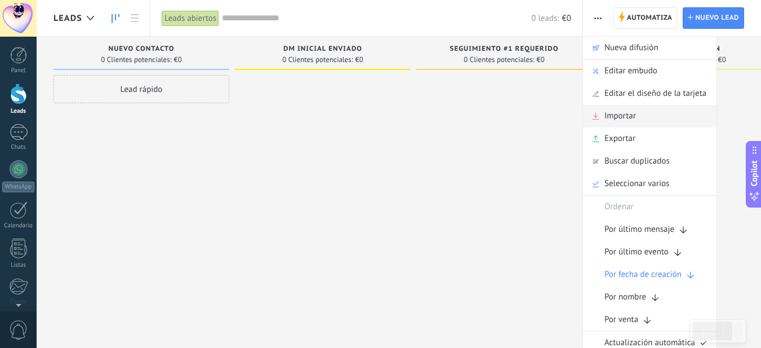
click at [605, 118] on span "Importar" at bounding box center [621, 116] width 32 height 23
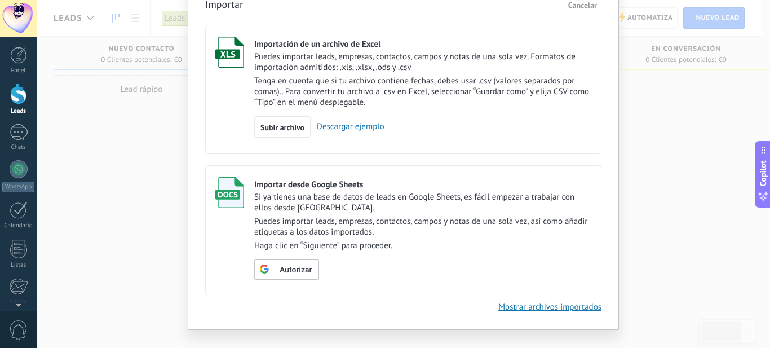
scroll to position [51, 0]
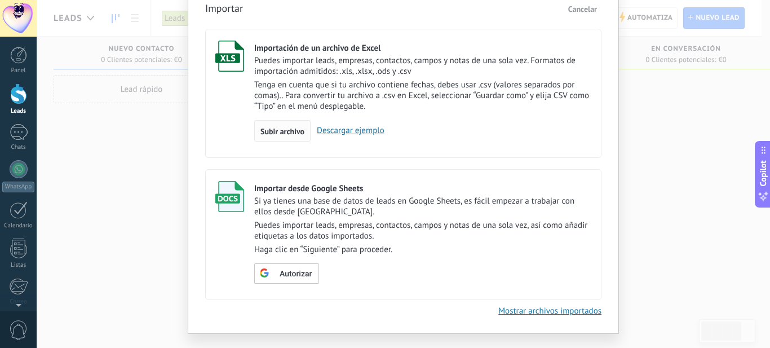
click at [277, 135] on span "Subir archivo" at bounding box center [282, 131] width 44 height 8
click at [0, 0] on input "Importación de un archivo de Excel Puedes importar leads, empresas, contactos, …" at bounding box center [0, 0] width 0 height 0
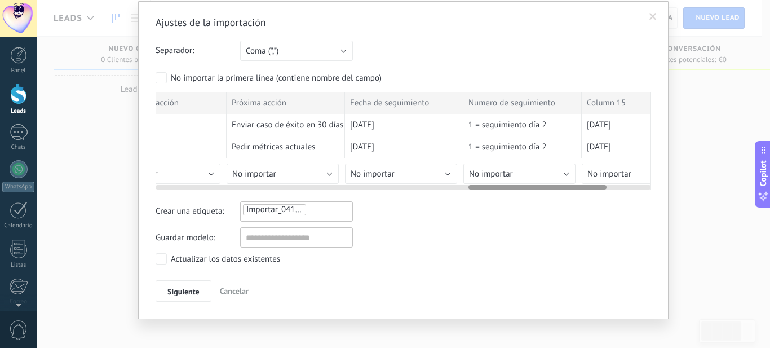
scroll to position [0, 1280]
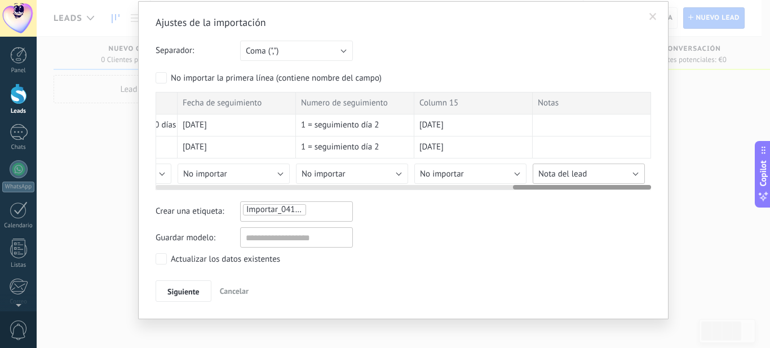
click at [578, 171] on span "Nota del lead" at bounding box center [562, 174] width 48 height 11
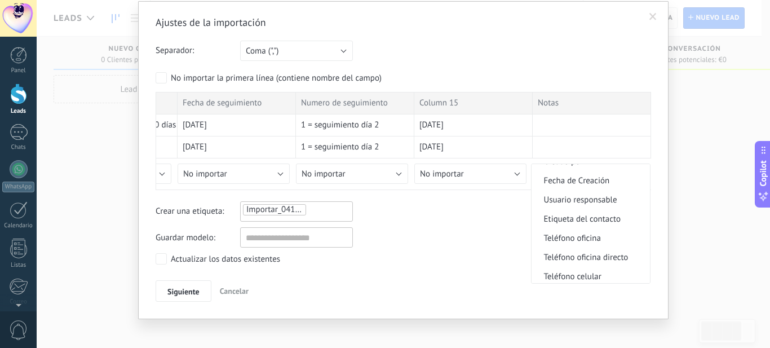
scroll to position [0, 0]
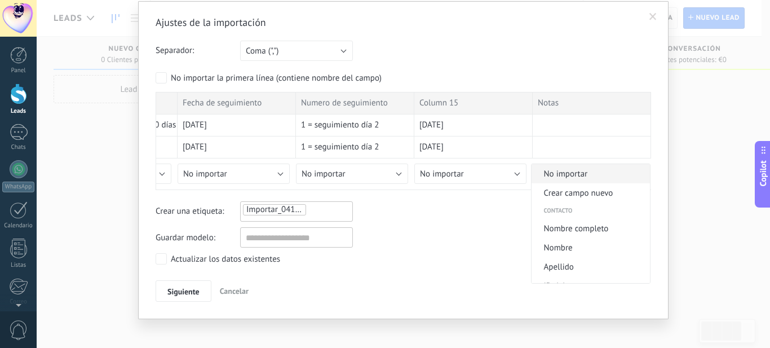
click at [568, 171] on span "No importar" at bounding box center [589, 174] width 115 height 11
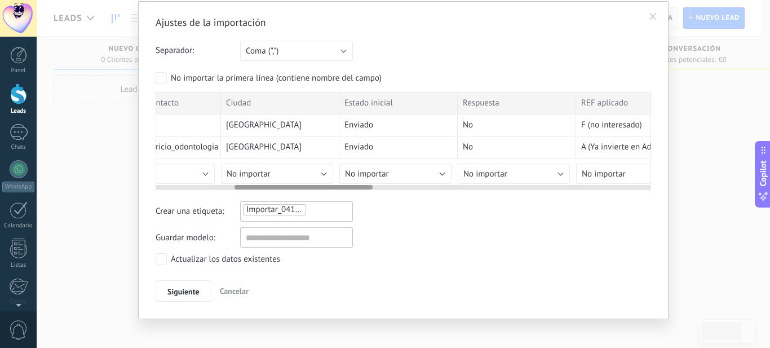
scroll to position [0, 279]
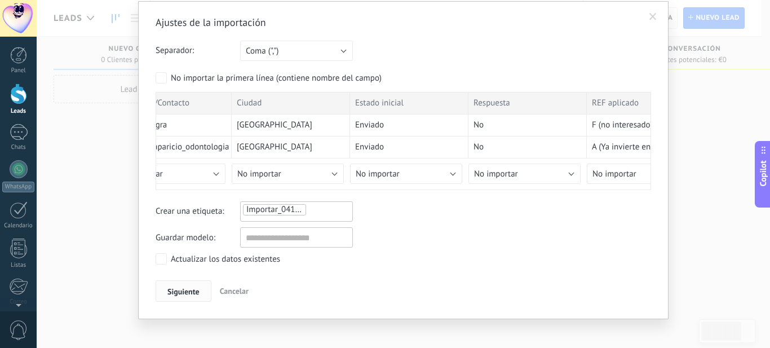
click at [176, 293] on span "Siguiente" at bounding box center [183, 291] width 32 height 8
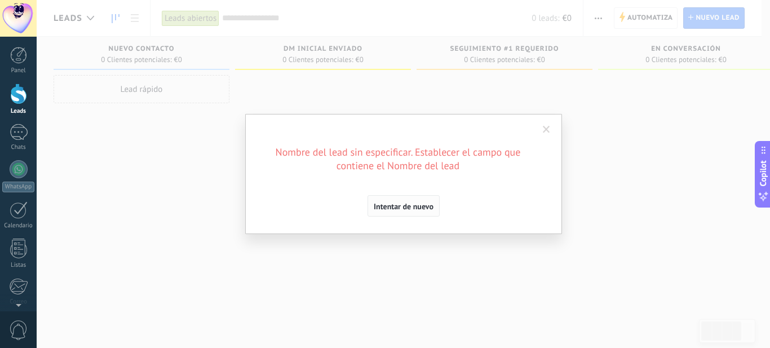
click at [407, 209] on span "Intentar de nuevo" at bounding box center [404, 206] width 60 height 8
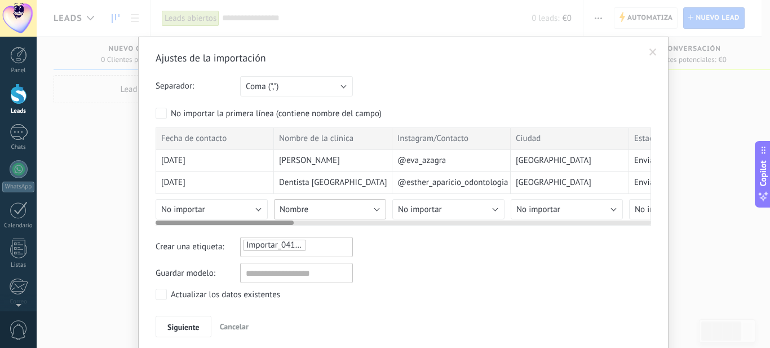
click at [312, 206] on button "Nombre" at bounding box center [330, 209] width 112 height 20
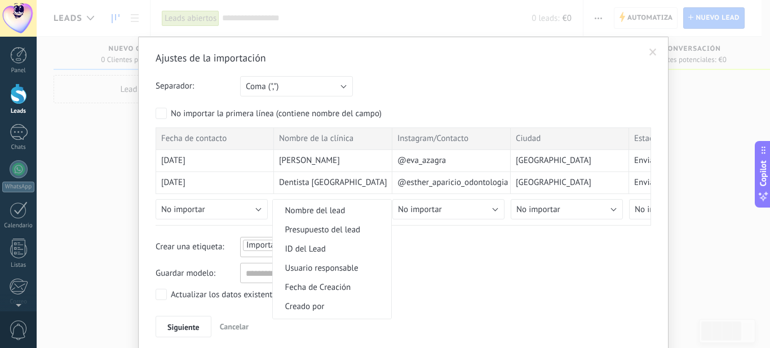
scroll to position [453, 0]
click at [308, 212] on span "Nombre del lead" at bounding box center [330, 211] width 115 height 11
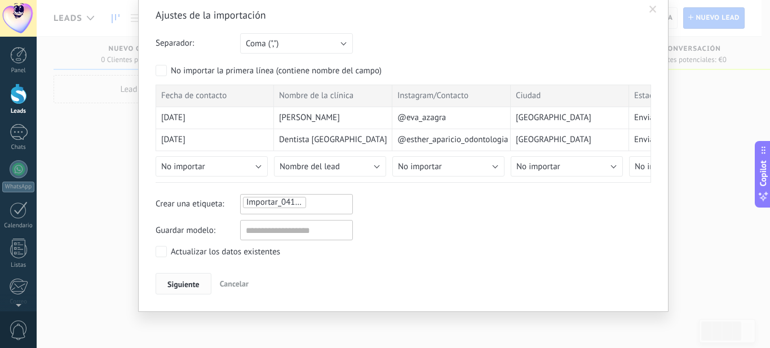
click at [183, 283] on span "Siguiente" at bounding box center [183, 284] width 32 height 8
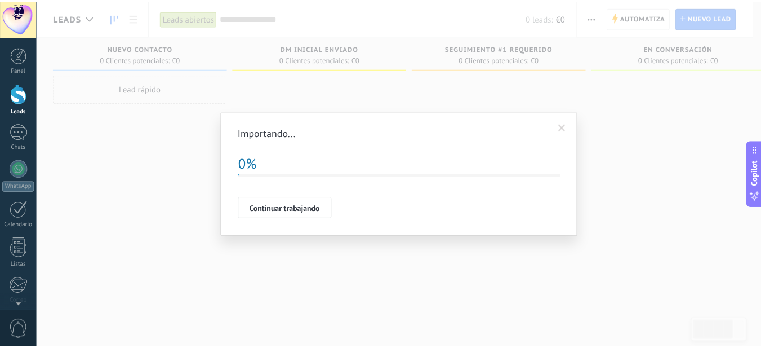
scroll to position [0, 0]
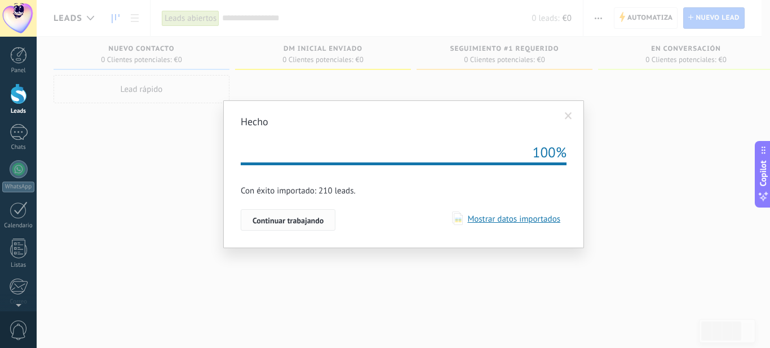
click at [286, 223] on span "Continuar trabajando" at bounding box center [288, 220] width 71 height 8
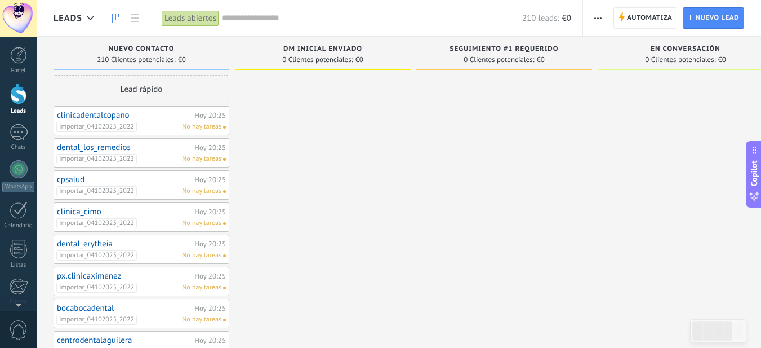
click at [599, 11] on span "button" at bounding box center [598, 17] width 7 height 21
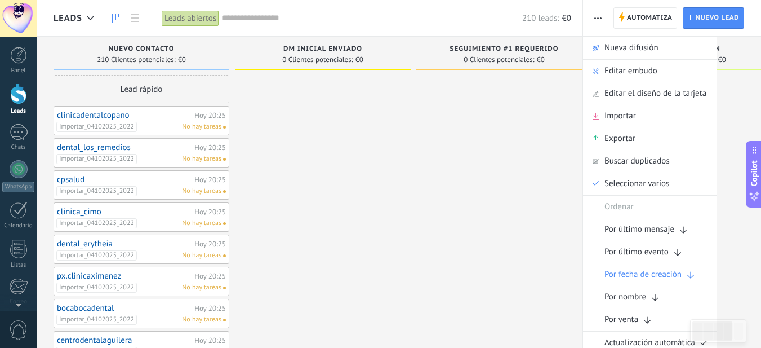
click at [599, 18] on use "button" at bounding box center [598, 18] width 7 height 2
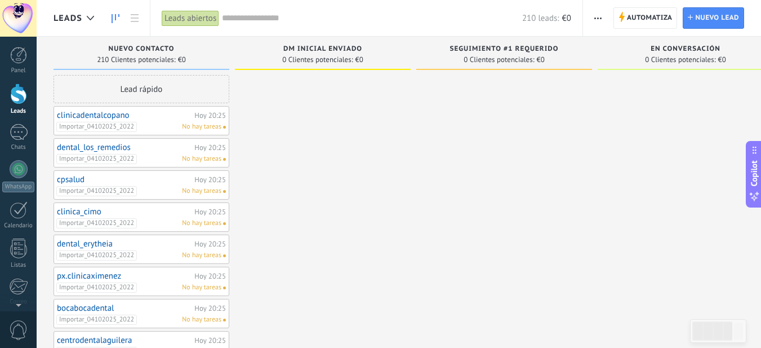
click at [600, 24] on span "button" at bounding box center [598, 17] width 7 height 21
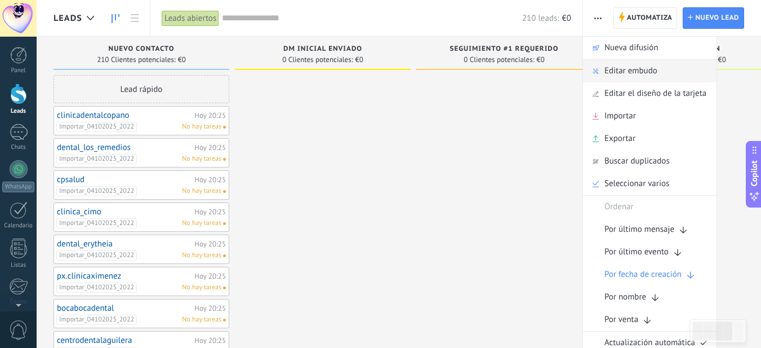
click at [613, 70] on span "Editar embudo" at bounding box center [631, 71] width 53 height 23
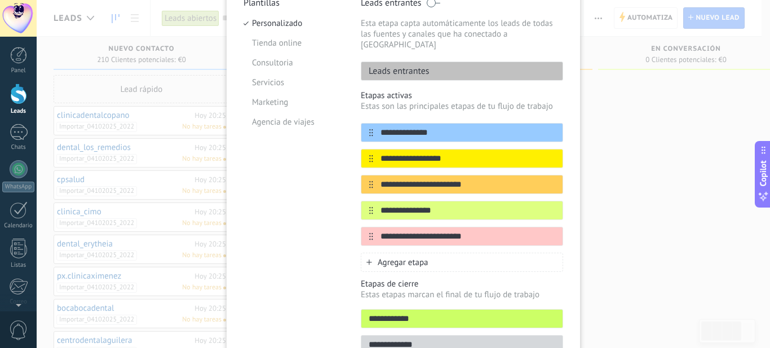
scroll to position [123, 0]
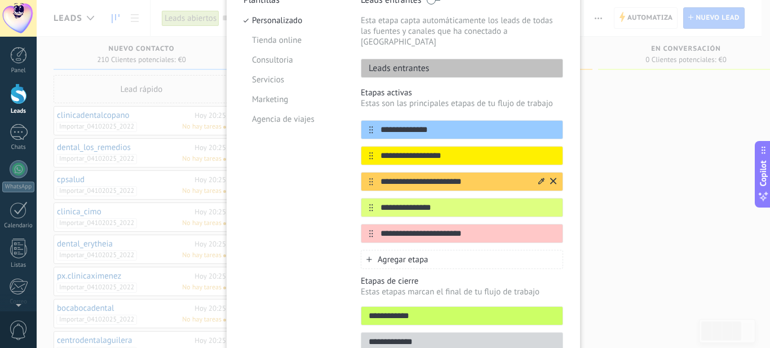
click at [541, 178] on icon at bounding box center [541, 181] width 6 height 6
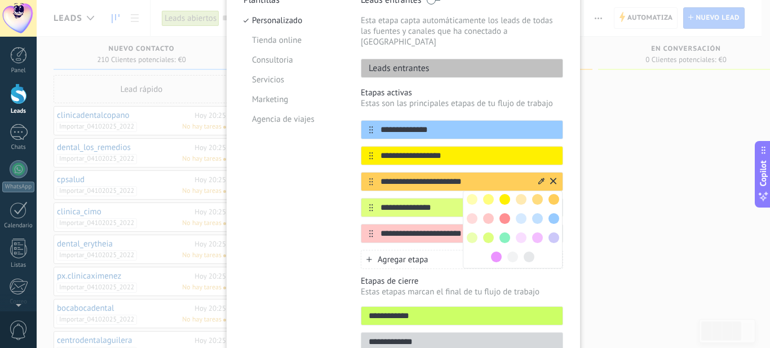
click at [541, 178] on icon at bounding box center [541, 181] width 6 height 6
click at [467, 176] on input "**********" at bounding box center [454, 182] width 163 height 12
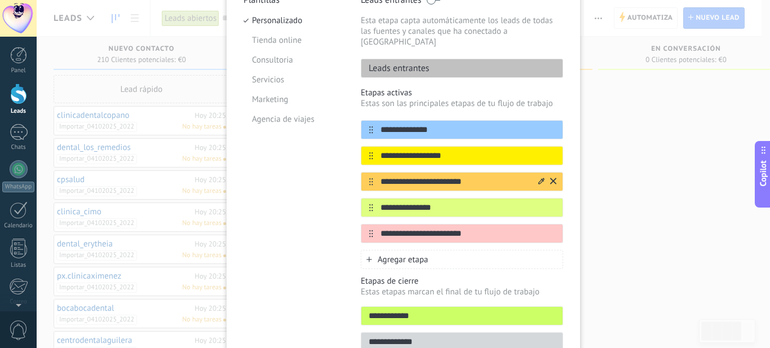
click at [463, 176] on input "**********" at bounding box center [454, 182] width 163 height 12
paste input "********"
type input "**********"
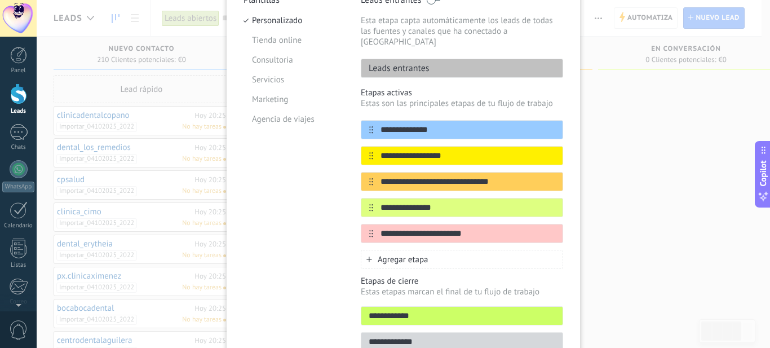
click at [406, 254] on div "Agregar etapa" at bounding box center [462, 259] width 202 height 19
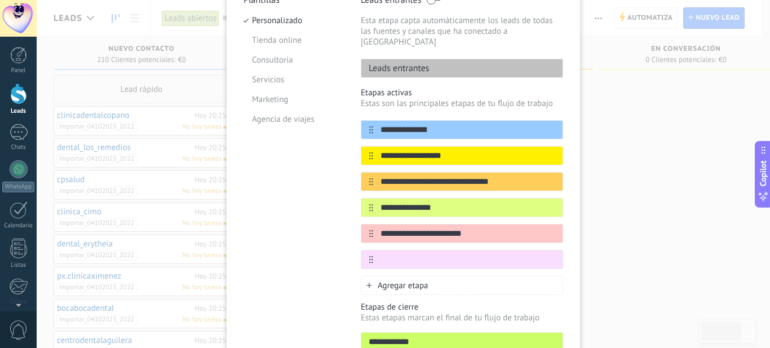
click at [395, 280] on span "Agregar etapa" at bounding box center [403, 285] width 51 height 11
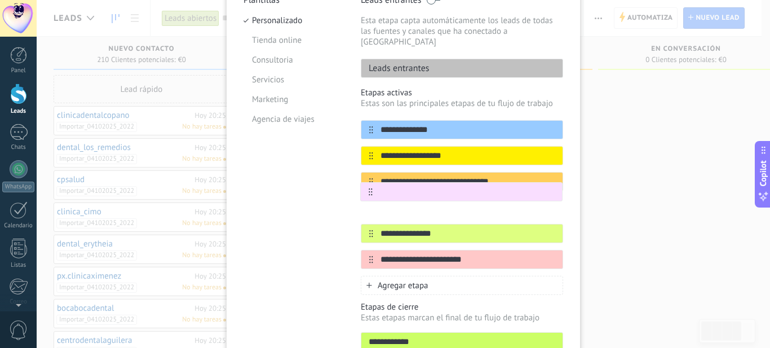
drag, startPoint x: 367, startPoint y: 249, endPoint x: 369, endPoint y: 188, distance: 60.9
click at [369, 188] on div "**********" at bounding box center [462, 194] width 202 height 149
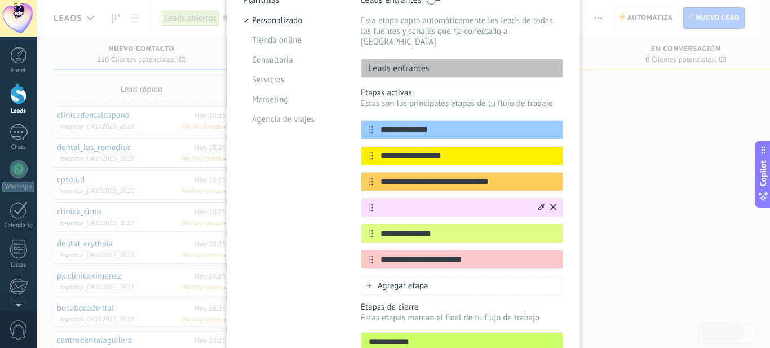
click at [405, 202] on input "text" at bounding box center [454, 208] width 163 height 12
paste input "**********"
type input "**********"
click at [402, 280] on span "Agregar etapa" at bounding box center [403, 285] width 51 height 11
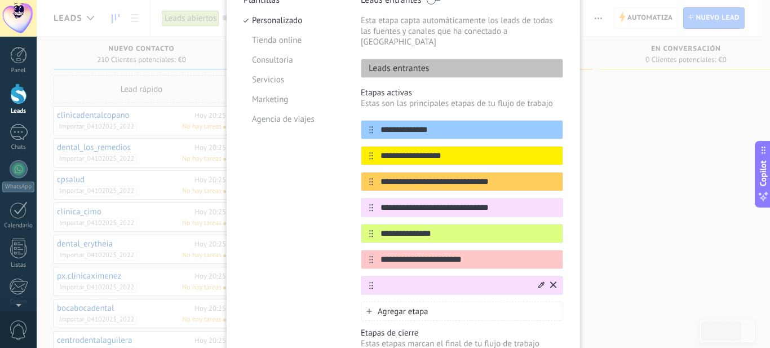
paste input "**********"
click at [380, 280] on input "**********" at bounding box center [454, 286] width 163 height 12
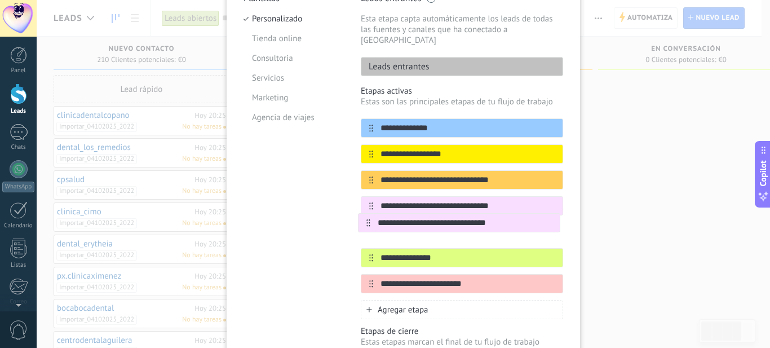
drag, startPoint x: 367, startPoint y: 274, endPoint x: 367, endPoint y: 218, distance: 56.9
click at [367, 218] on div "**********" at bounding box center [462, 205] width 202 height 175
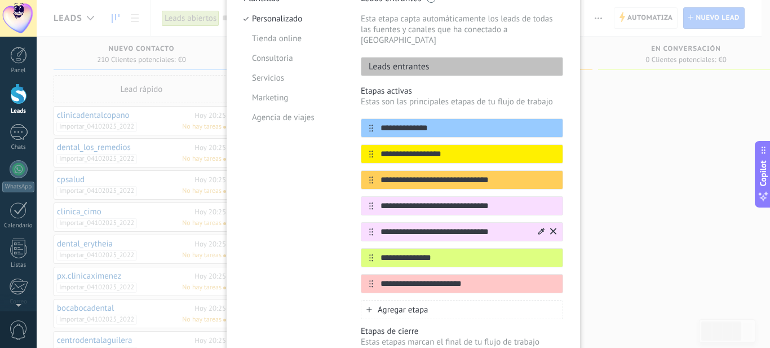
type input "**********"
click at [538, 228] on icon at bounding box center [541, 231] width 6 height 6
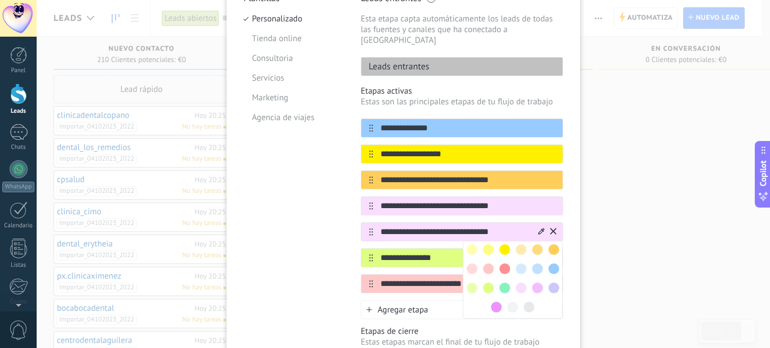
click at [550, 244] on span at bounding box center [553, 249] width 11 height 11
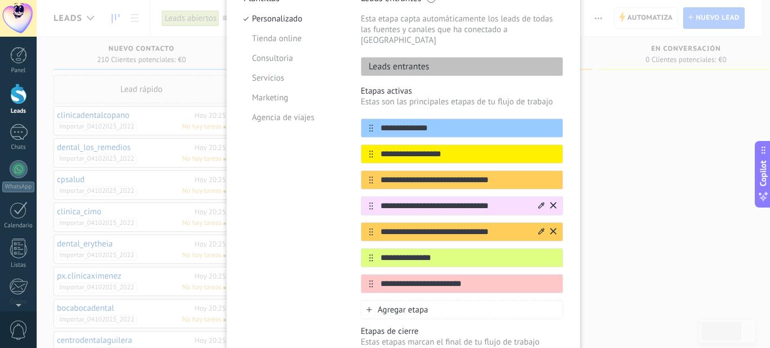
click at [539, 202] on icon at bounding box center [541, 205] width 6 height 7
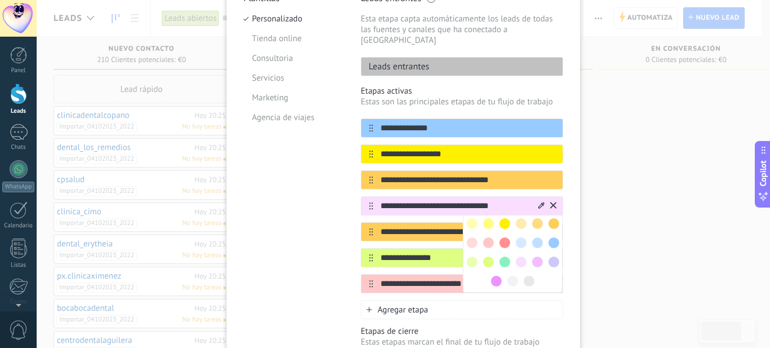
click at [550, 218] on span at bounding box center [553, 223] width 11 height 11
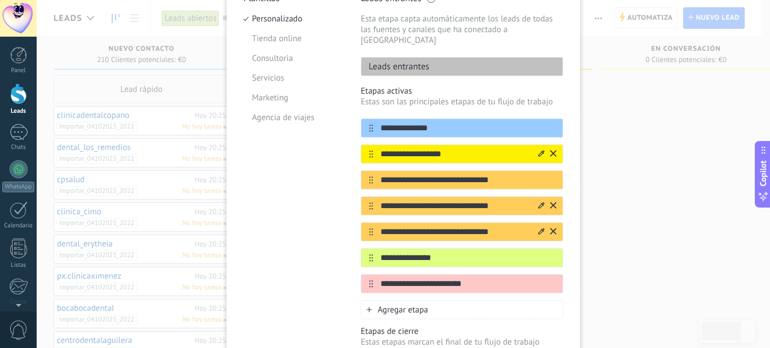
click at [378, 148] on input "**********" at bounding box center [454, 154] width 163 height 12
type input "**********"
click at [378, 174] on input "**********" at bounding box center [454, 180] width 163 height 12
type input "**********"
click at [378, 200] on input "**********" at bounding box center [454, 206] width 163 height 12
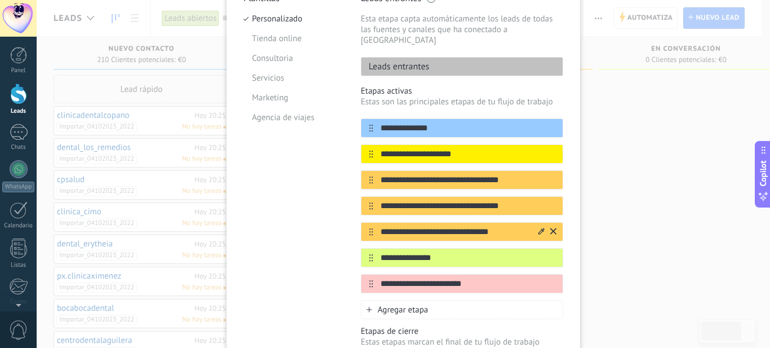
type input "**********"
click at [377, 226] on input "**********" at bounding box center [454, 232] width 163 height 12
type input "**********"
click at [377, 252] on input "**********" at bounding box center [454, 258] width 163 height 12
type input "**********"
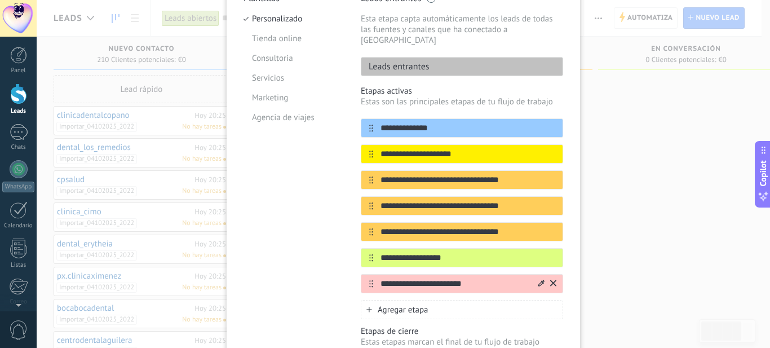
click at [377, 278] on input "**********" at bounding box center [454, 284] width 163 height 12
type input "**********"
click at [377, 122] on input "**********" at bounding box center [454, 128] width 163 height 12
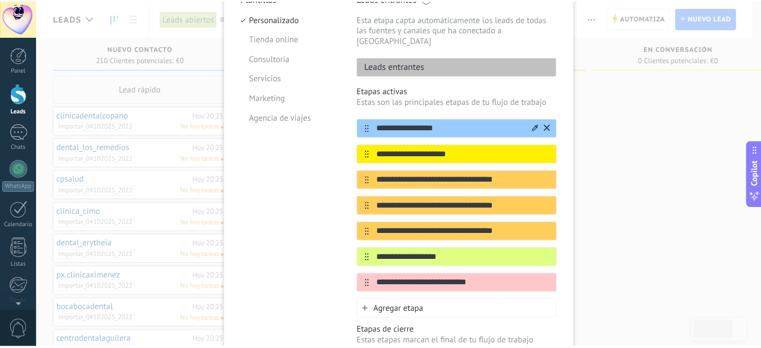
scroll to position [0, 0]
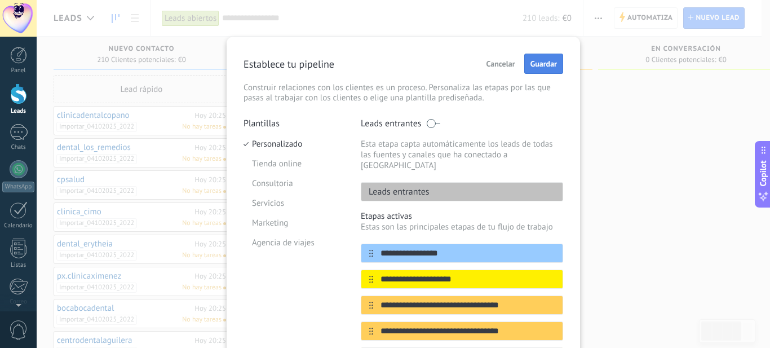
type input "**********"
click at [535, 65] on span "Guardar" at bounding box center [543, 64] width 26 height 8
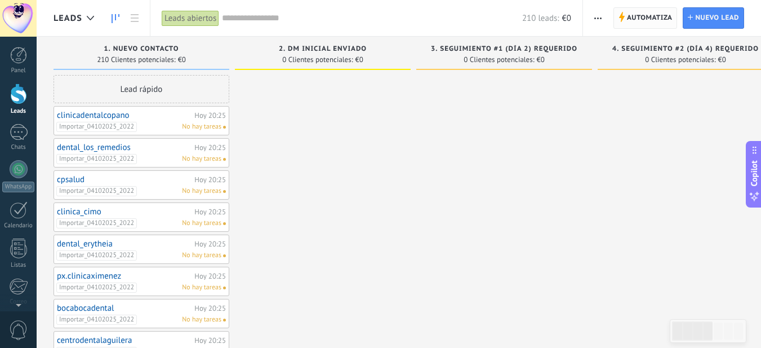
click at [632, 14] on span "Automatiza" at bounding box center [650, 18] width 46 height 20
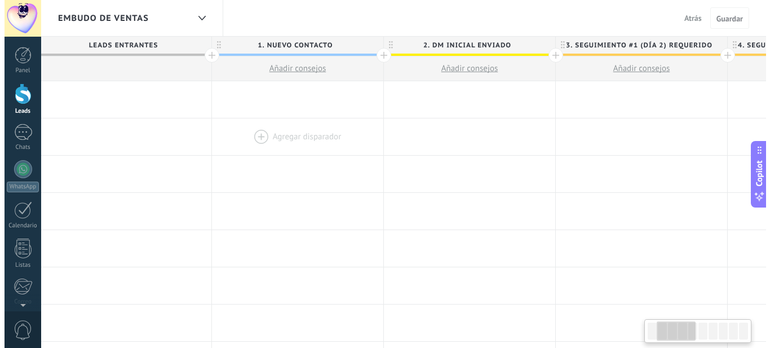
scroll to position [0, 184]
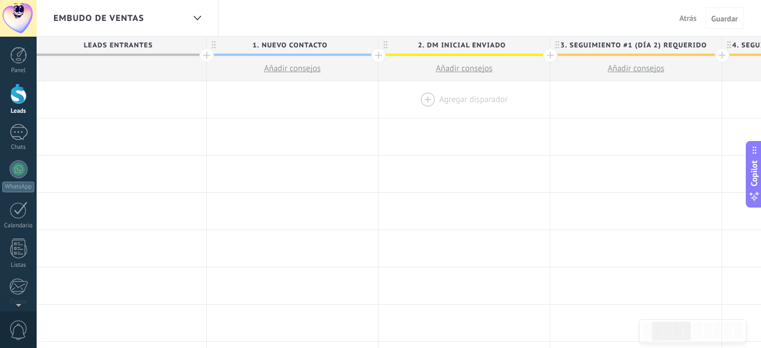
click at [457, 101] on div at bounding box center [464, 99] width 171 height 37
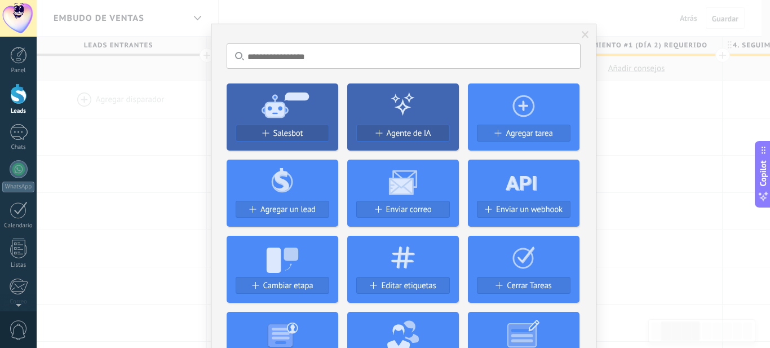
scroll to position [11, 0]
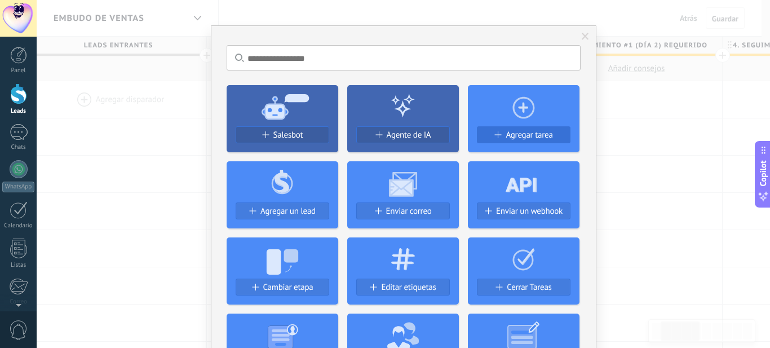
click at [506, 134] on span "Agregar tarea" at bounding box center [529, 135] width 47 height 10
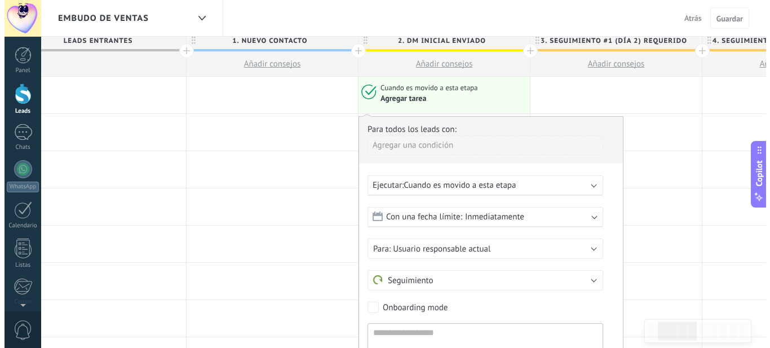
scroll to position [0, 0]
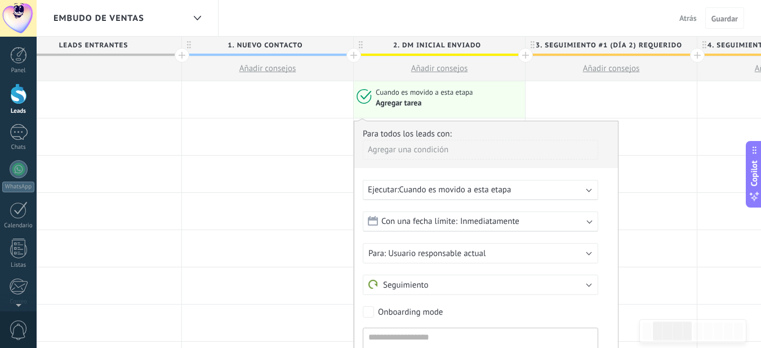
click at [502, 101] on div "Agregar tarea" at bounding box center [448, 103] width 145 height 11
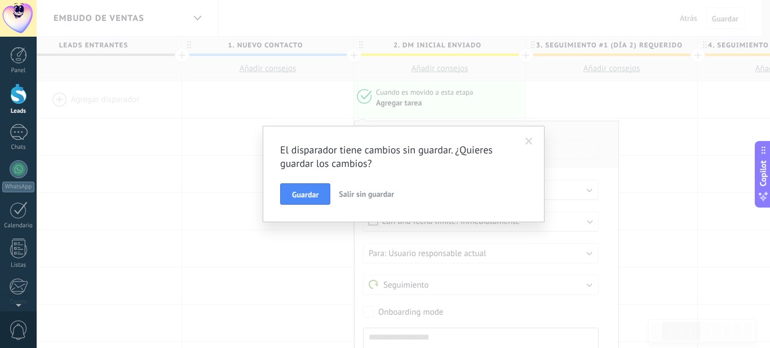
click at [360, 200] on button "Salir sin guardar" at bounding box center [366, 193] width 64 height 21
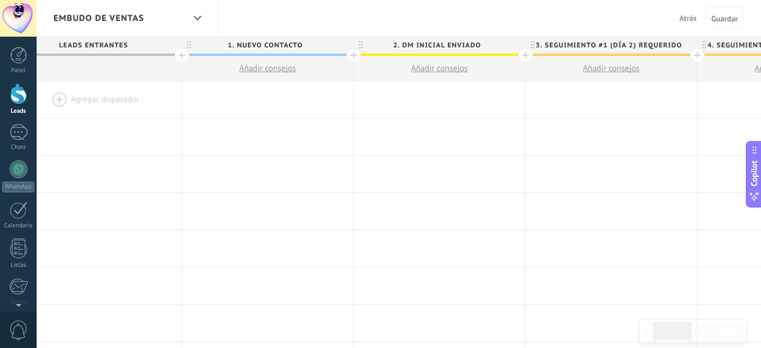
click at [426, 69] on span "Añadir consejos" at bounding box center [439, 68] width 57 height 11
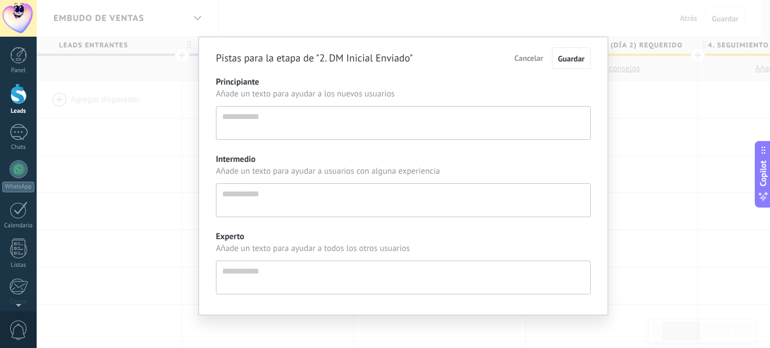
scroll to position [11, 0]
click at [523, 55] on span "Cancelar" at bounding box center [529, 58] width 29 height 10
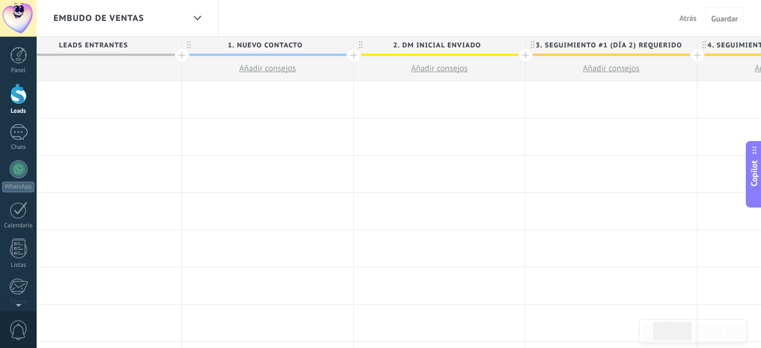
click at [431, 98] on div at bounding box center [439, 99] width 171 height 37
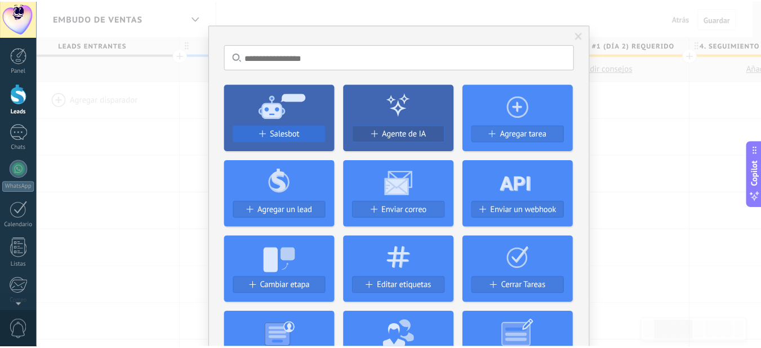
scroll to position [0, 0]
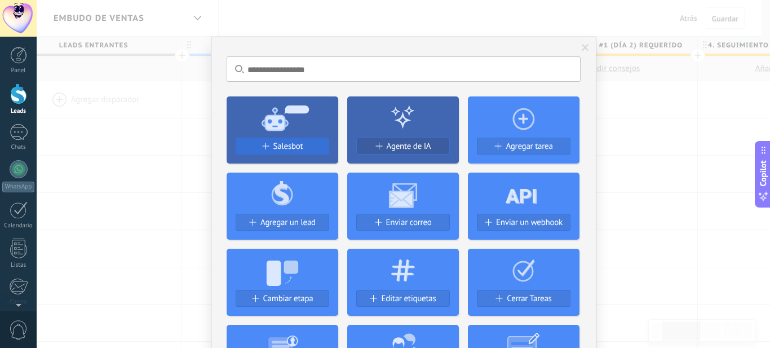
click at [277, 150] on span "Salesbot" at bounding box center [288, 146] width 30 height 10
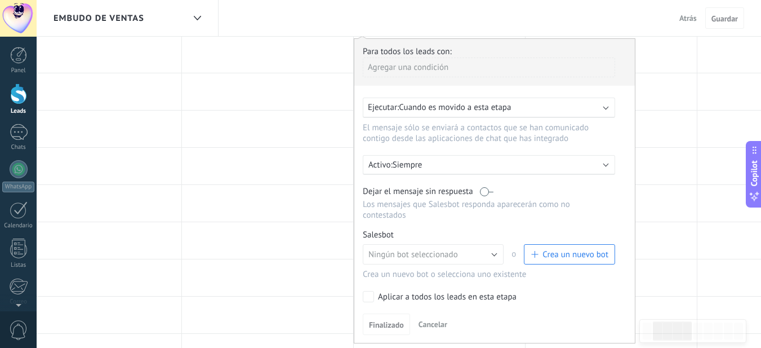
scroll to position [82, 0]
type textarea "**********"
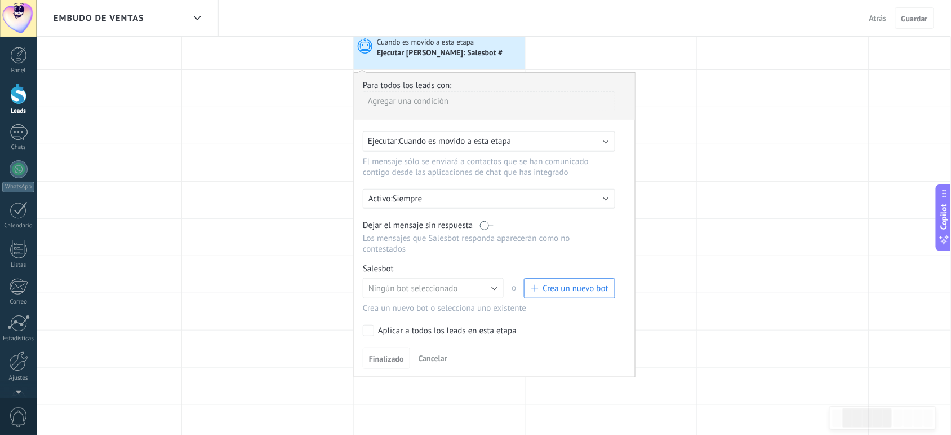
scroll to position [0, 0]
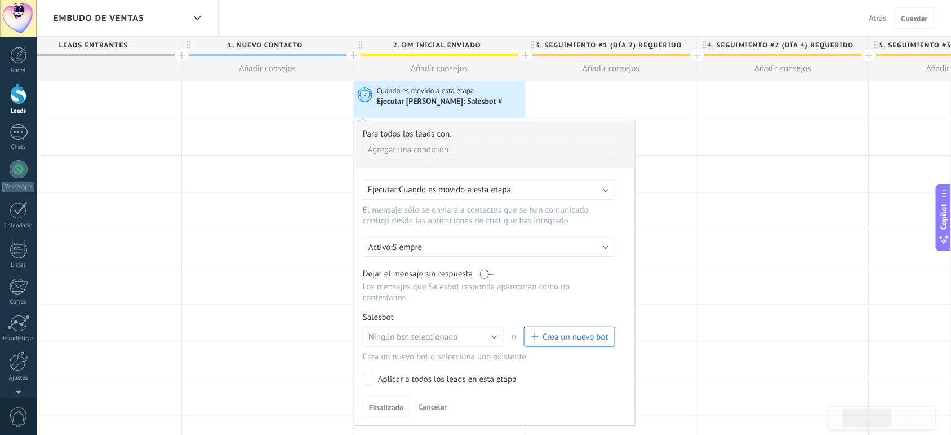
click at [463, 189] on span "Cuando es movido a esta etapa" at bounding box center [455, 189] width 112 height 11
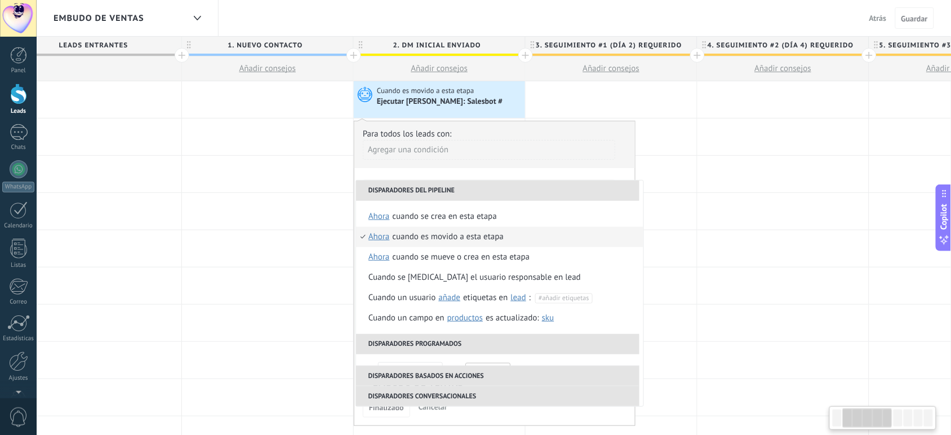
click at [513, 129] on div "Para todos los leads con: Agregar una condición" at bounding box center [495, 148] width 264 height 39
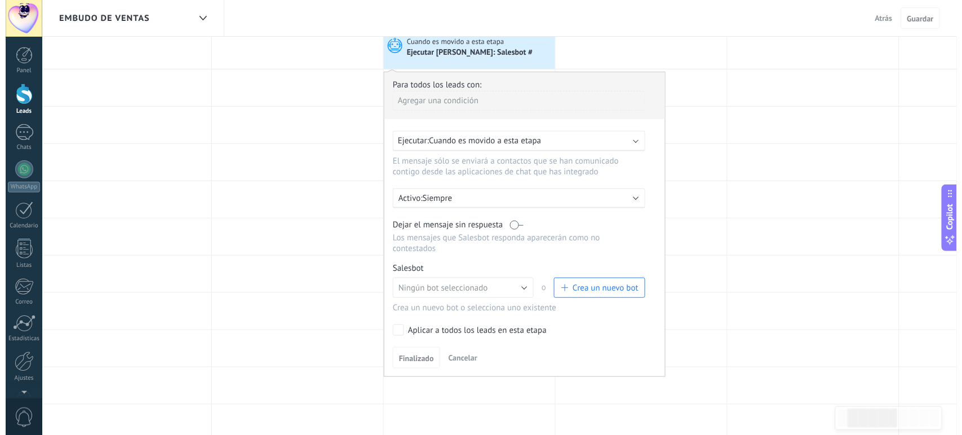
scroll to position [51, 0]
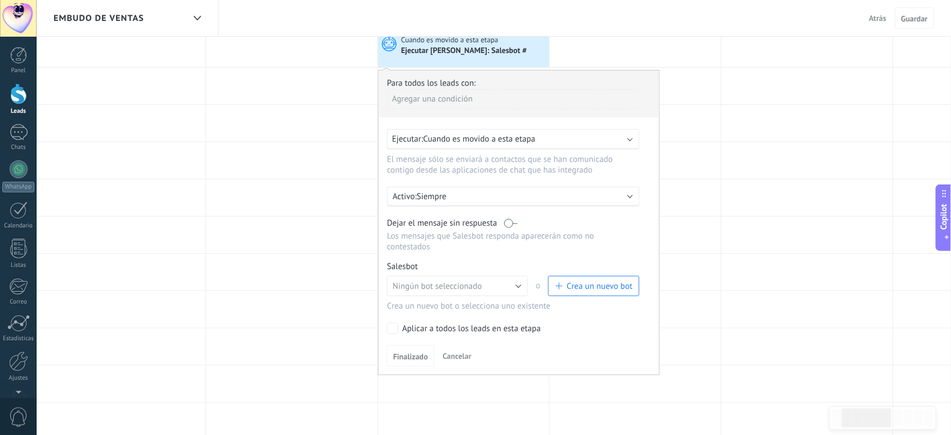
click at [567, 286] on span "Crea un nuevo bot" at bounding box center [600, 286] width 66 height 11
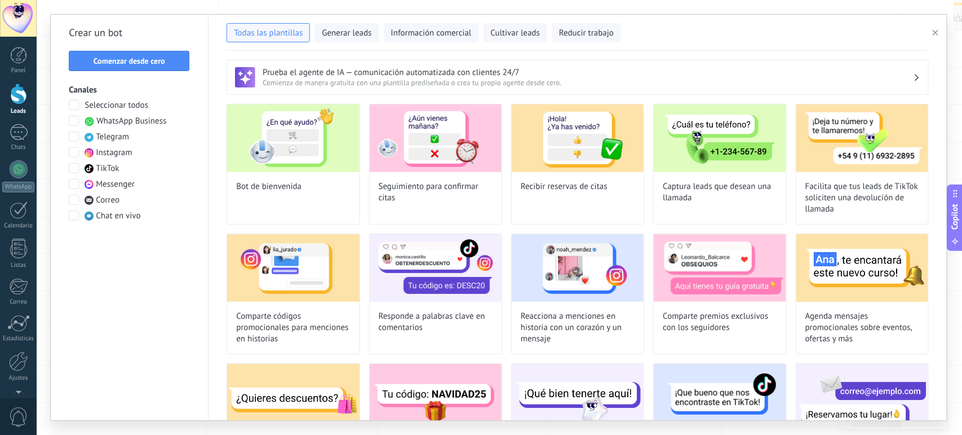
click at [76, 153] on span at bounding box center [74, 152] width 10 height 10
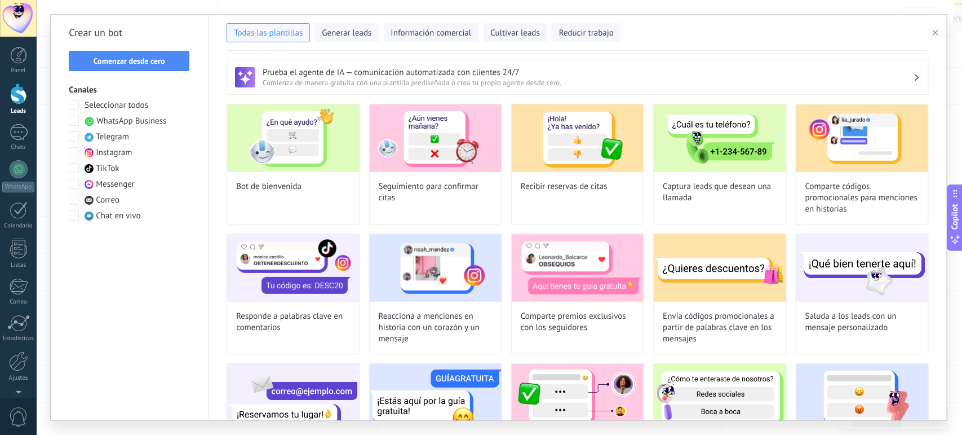
click at [72, 157] on span at bounding box center [74, 152] width 10 height 10
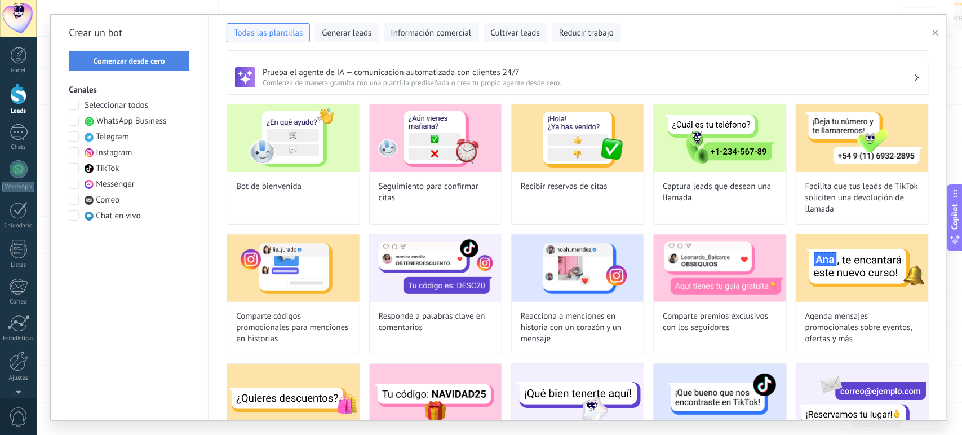
click at [109, 60] on span "Comenzar desde cero" at bounding box center [130, 61] width 72 height 8
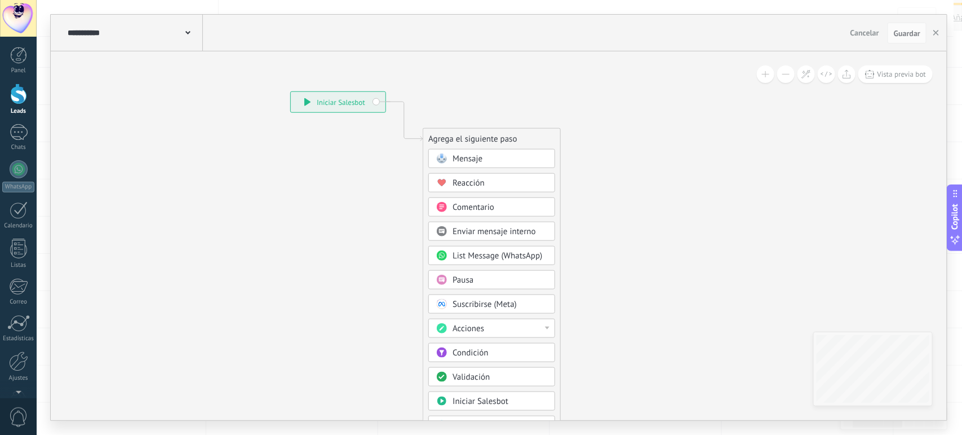
click at [187, 36] on span at bounding box center [187, 31] width 5 height 11
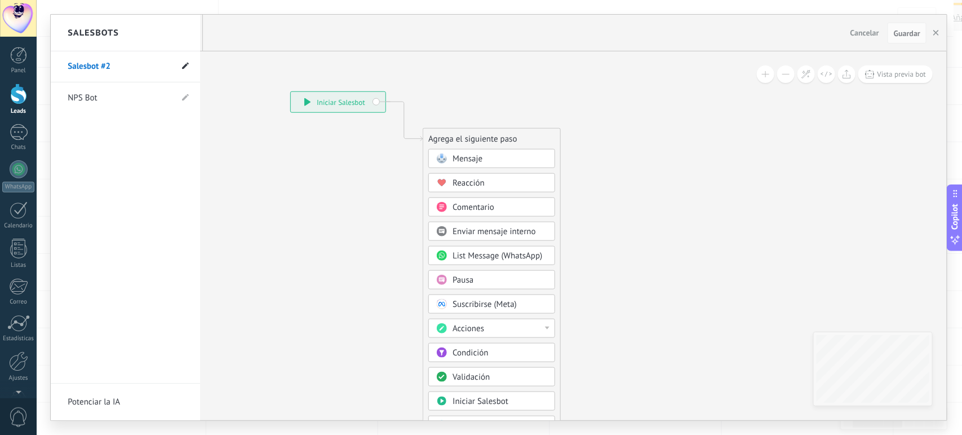
click at [185, 65] on icon at bounding box center [185, 66] width 7 height 7
click at [125, 69] on input "**********" at bounding box center [108, 67] width 81 height 18
type input "**********"
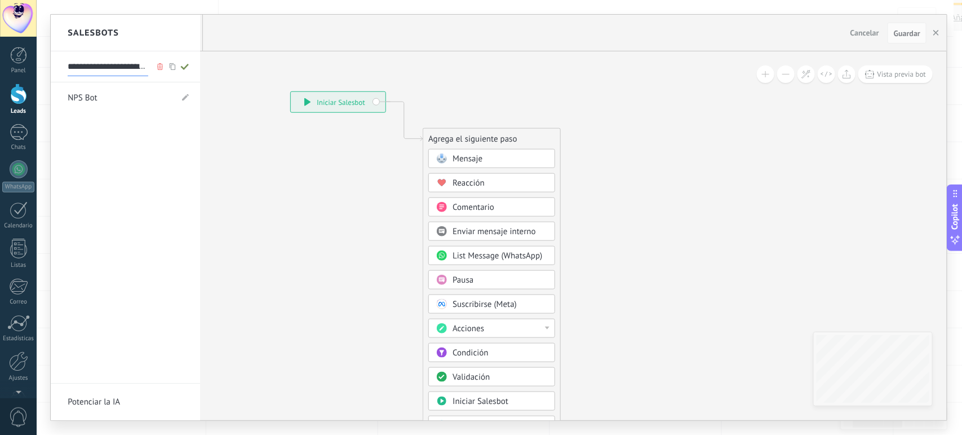
scroll to position [0, 37]
click at [234, 203] on div at bounding box center [499, 217] width 896 height 405
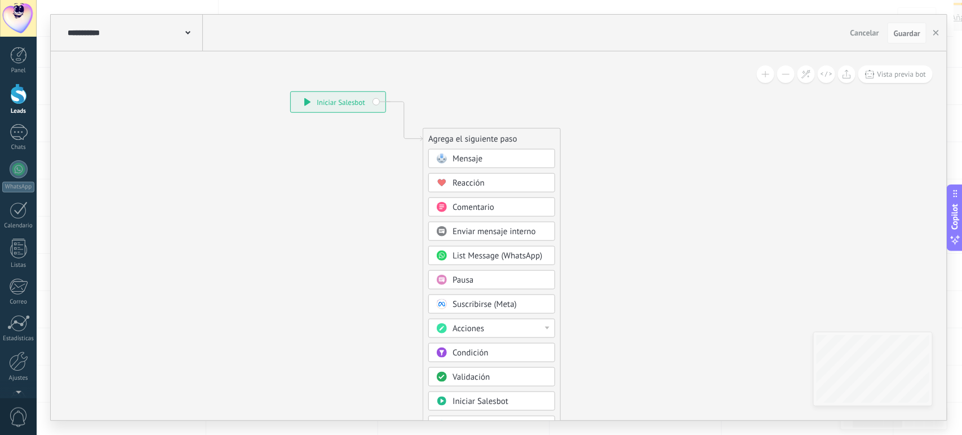
click at [185, 37] on span at bounding box center [187, 31] width 5 height 11
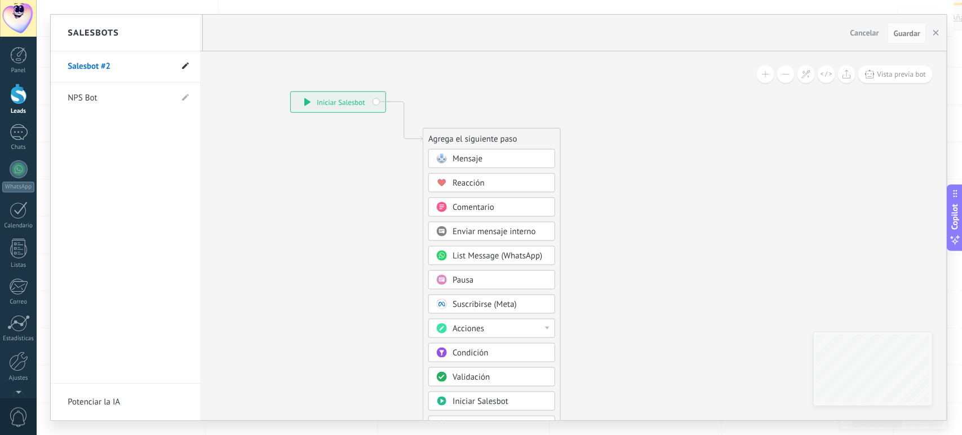
click at [184, 69] on use at bounding box center [185, 66] width 7 height 7
click at [128, 63] on input "**********" at bounding box center [108, 67] width 81 height 18
type input "**********"
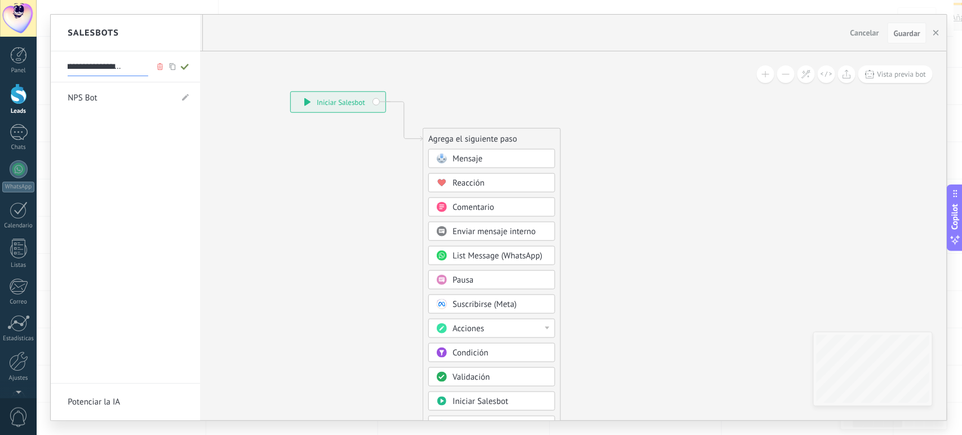
type input "**********"
click at [296, 188] on div at bounding box center [499, 217] width 896 height 405
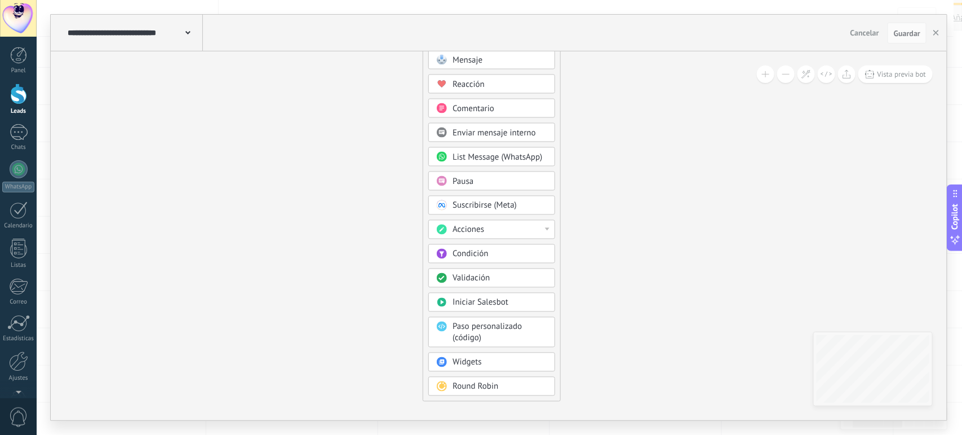
click at [546, 233] on div "Acciones" at bounding box center [500, 229] width 95 height 11
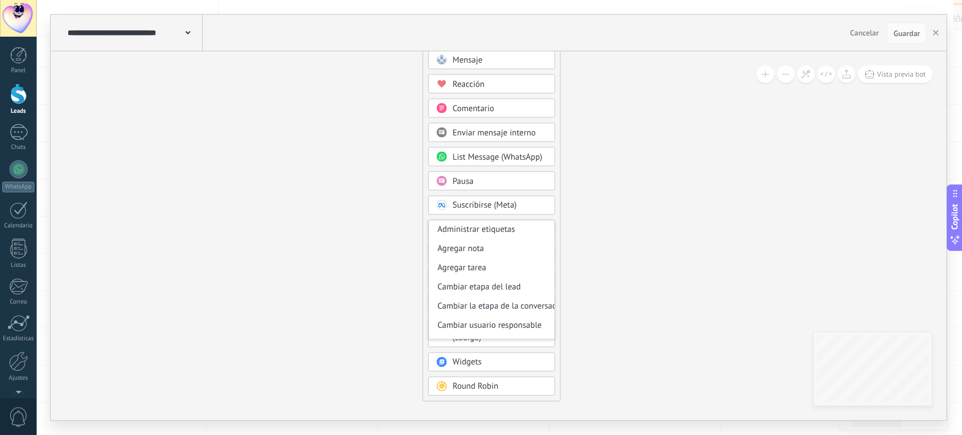
click at [645, 303] on icon at bounding box center [387, 199] width 758 height 976
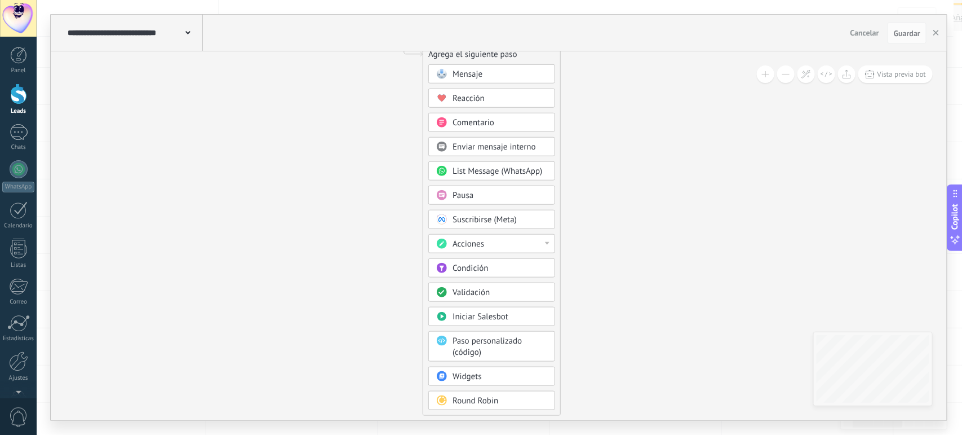
click at [512, 272] on div "Condición" at bounding box center [500, 268] width 95 height 11
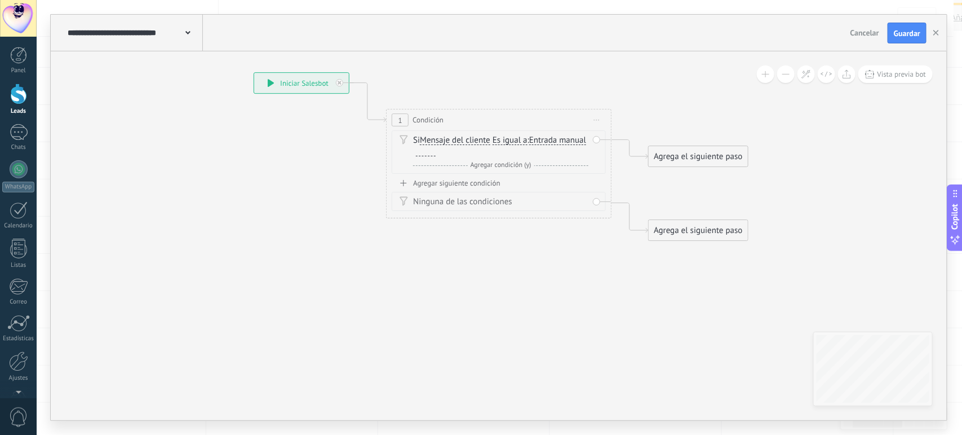
click at [769, 37] on span "Cancelar" at bounding box center [865, 33] width 29 height 10
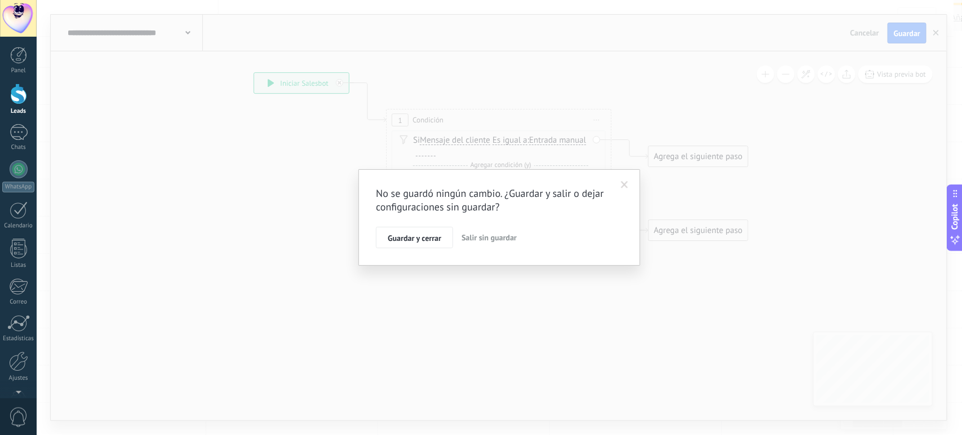
click at [621, 184] on span at bounding box center [624, 185] width 7 height 8
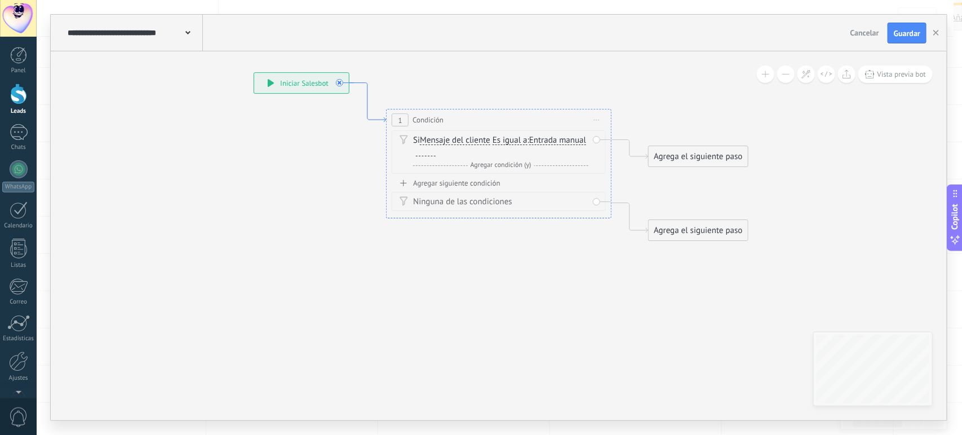
click at [383, 118] on icon at bounding box center [367, 102] width 37 height 39
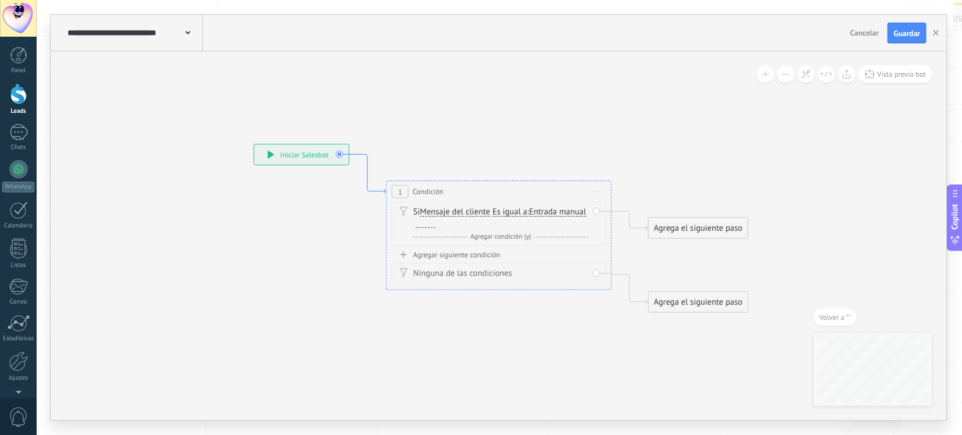
click at [384, 189] on icon at bounding box center [367, 173] width 37 height 39
click at [454, 210] on span "Mensaje del cliente" at bounding box center [455, 211] width 70 height 9
click at [454, 210] on button "Mensaje del cliente" at bounding box center [484, 212] width 141 height 20
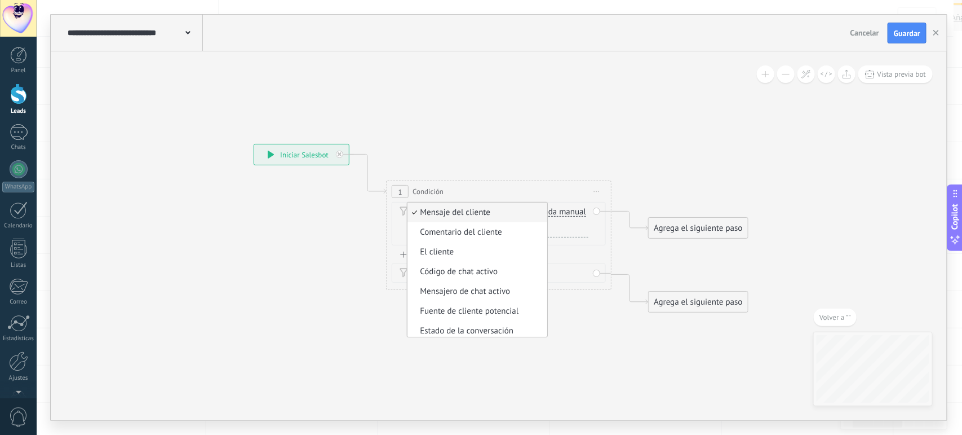
click at [583, 105] on icon at bounding box center [482, 228] width 1020 height 732
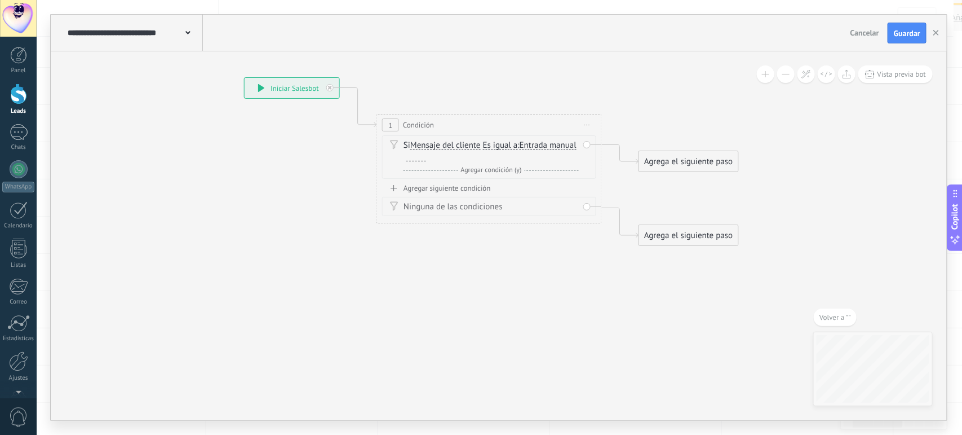
click at [497, 168] on span "Agregar condición (y)" at bounding box center [491, 170] width 67 height 8
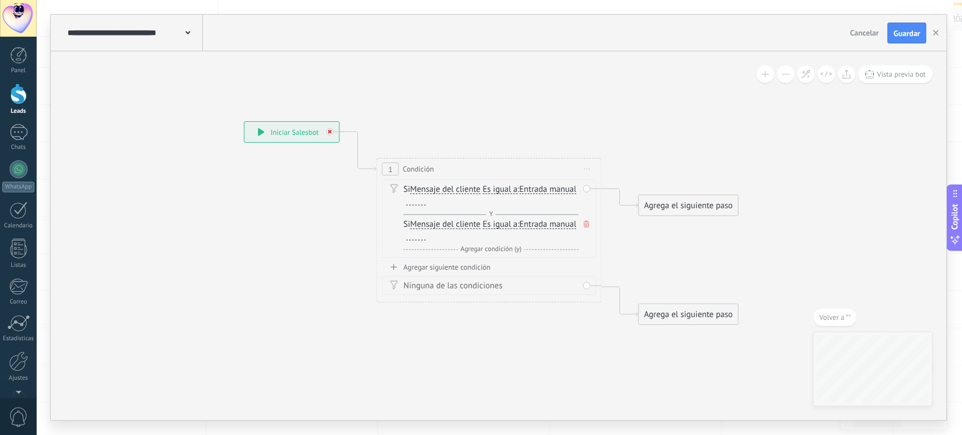
click at [331, 135] on div at bounding box center [329, 131] width 7 height 7
click at [415, 170] on span "Condición" at bounding box center [418, 168] width 31 height 11
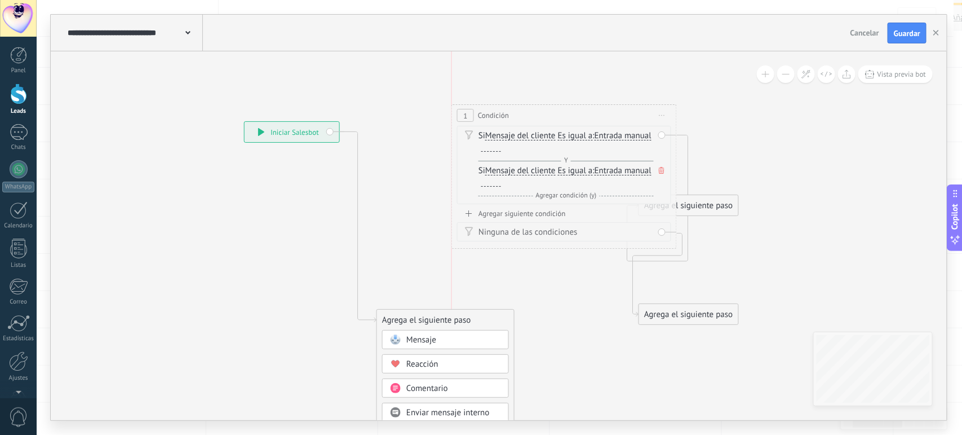
drag, startPoint x: 470, startPoint y: 167, endPoint x: 548, endPoint y: 113, distance: 95.2
click at [548, 113] on div "1 Condición ********* Iniciar vista previa aquí Cambiar nombre Duplicar [GEOGRA…" at bounding box center [564, 115] width 224 height 21
click at [661, 171] on icon at bounding box center [662, 169] width 6 height 7
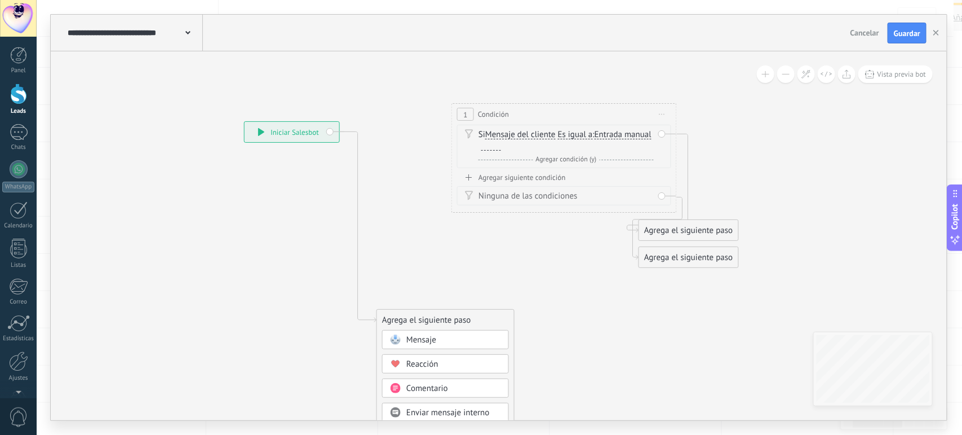
click at [660, 131] on div "Si Mensaje del cliente Mensaje del cliente Comentario del cliente El cliente Có…" at bounding box center [564, 146] width 214 height 43
click at [590, 167] on div "Si Mensaje del cliente Mensaje del cliente Comentario del cliente El cliente Có…" at bounding box center [564, 146] width 214 height 43
click at [466, 114] on span "1" at bounding box center [466, 115] width 4 height 10
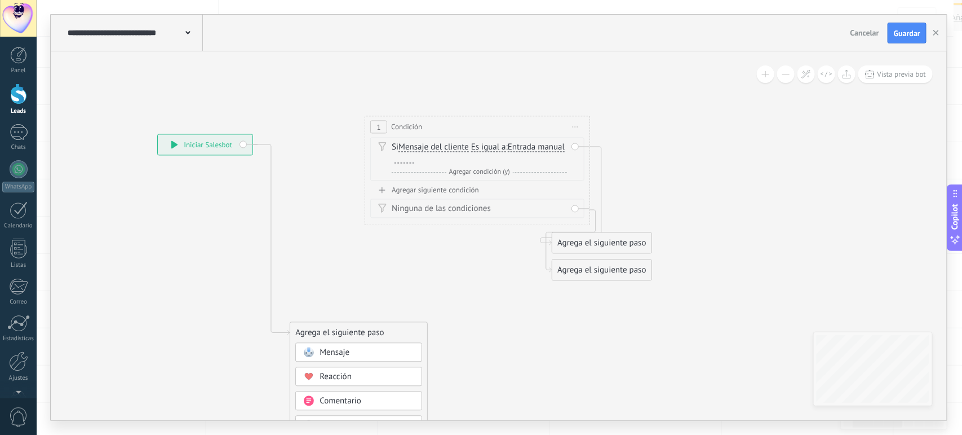
drag, startPoint x: 646, startPoint y: 320, endPoint x: 559, endPoint y: 333, distance: 87.8
click at [559, 333] on icon at bounding box center [385, 419] width 1020 height 1168
click at [453, 151] on span "Mensaje del cliente" at bounding box center [433, 147] width 70 height 9
click at [453, 151] on button "Mensaje del cliente" at bounding box center [463, 148] width 141 height 20
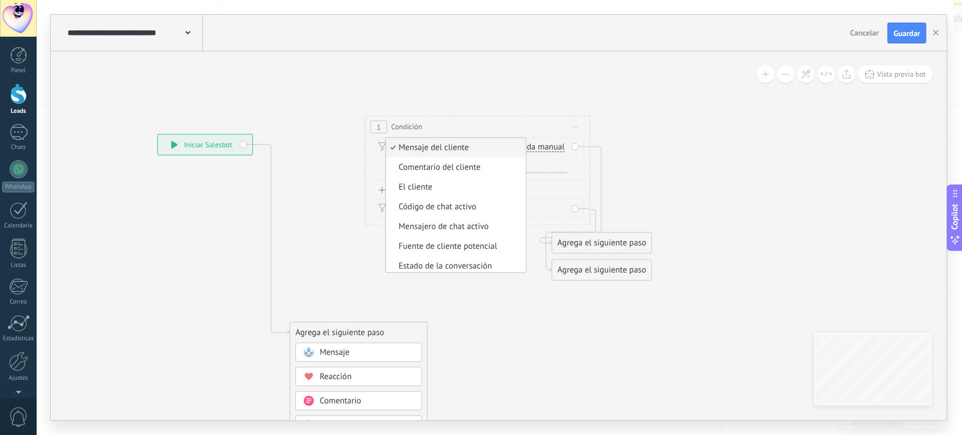
click at [499, 311] on icon at bounding box center [385, 419] width 1020 height 1168
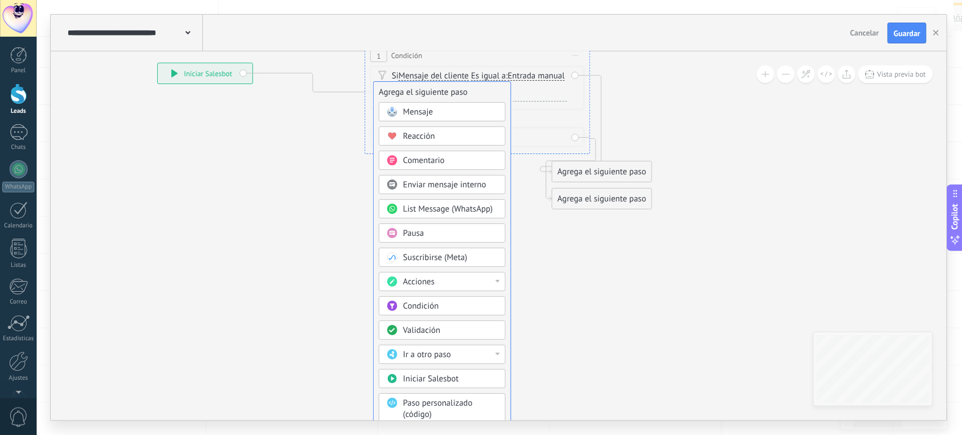
drag, startPoint x: 340, startPoint y: 262, endPoint x: 424, endPoint y: 94, distance: 188.3
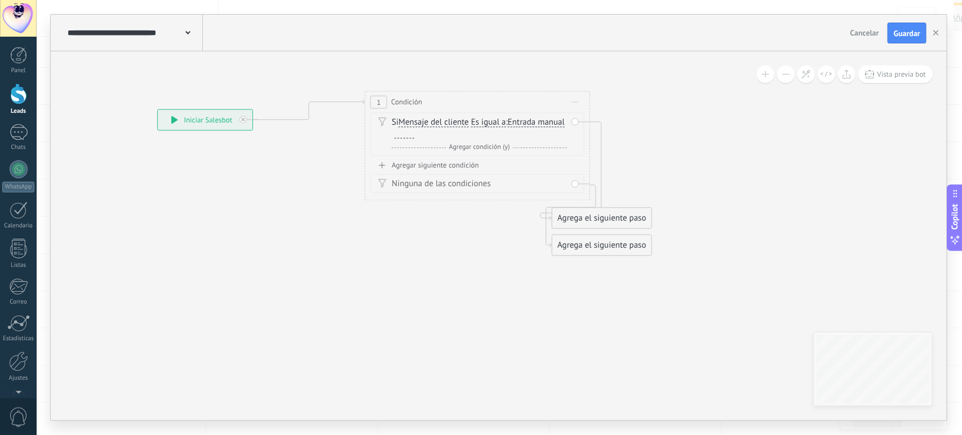
click at [379, 103] on span "1" at bounding box center [379, 103] width 4 height 10
click at [457, 183] on div "Ninguna de las condiciones" at bounding box center [479, 184] width 175 height 11
click at [574, 187] on div "Ninguna de las condiciones" at bounding box center [477, 183] width 214 height 19
click at [242, 117] on div at bounding box center [243, 119] width 7 height 7
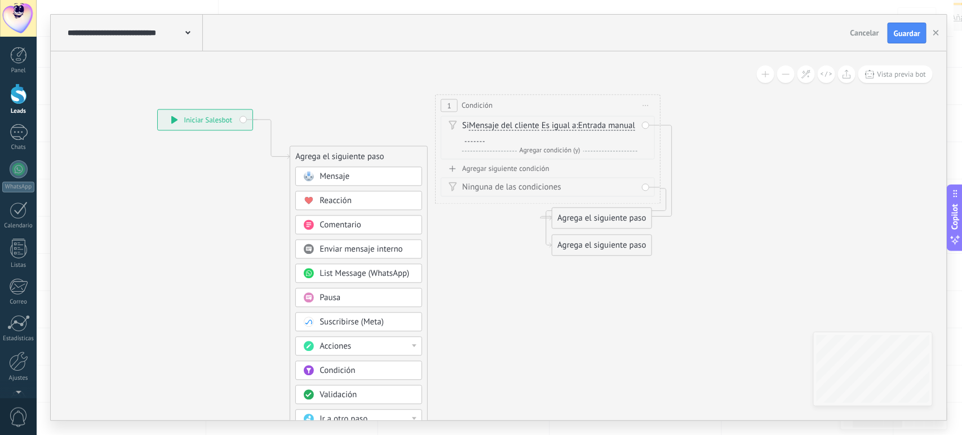
drag, startPoint x: 446, startPoint y: 95, endPoint x: 516, endPoint y: 98, distance: 70.5
click at [516, 98] on div "1 Condición ********* Iniciar vista previa aquí Cambiar nombre Duplicar [GEOGRA…" at bounding box center [548, 105] width 224 height 21
click at [769, 23] on div "Cancelar Guardar" at bounding box center [889, 33] width 87 height 21
click at [769, 31] on span "Cancelar" at bounding box center [865, 33] width 29 height 10
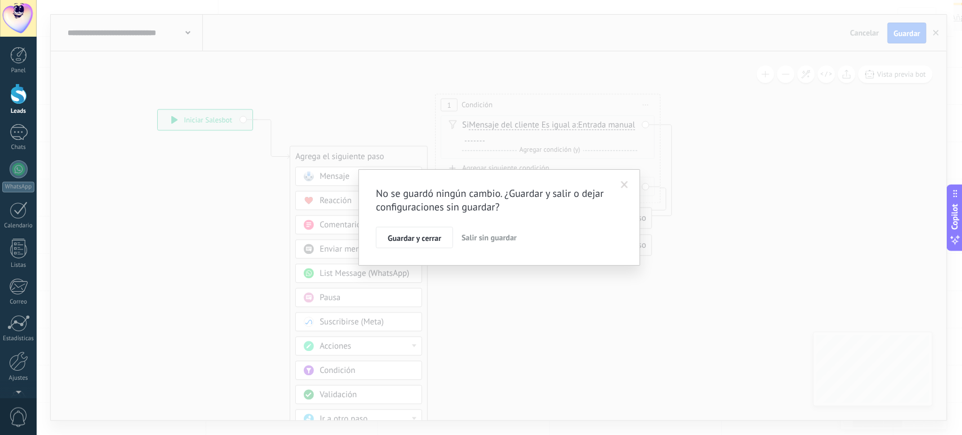
click at [480, 233] on span "Salir sin guardar" at bounding box center [489, 237] width 55 height 10
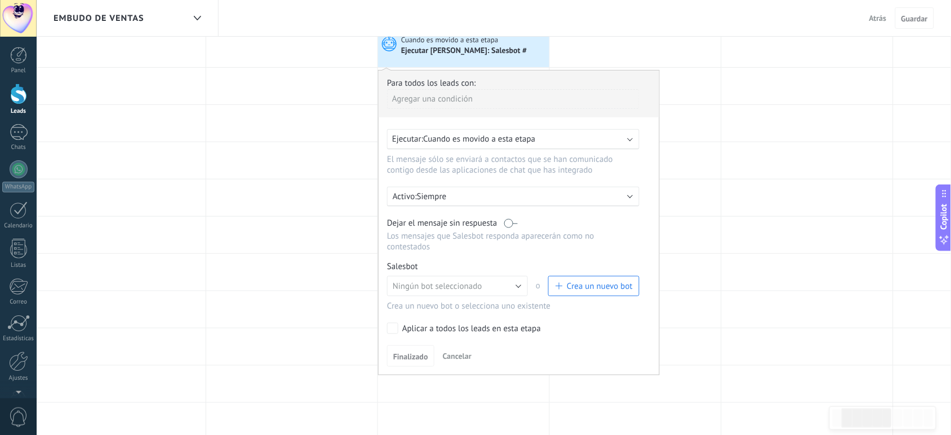
click at [593, 289] on span "Crea un nuevo bot" at bounding box center [600, 286] width 66 height 11
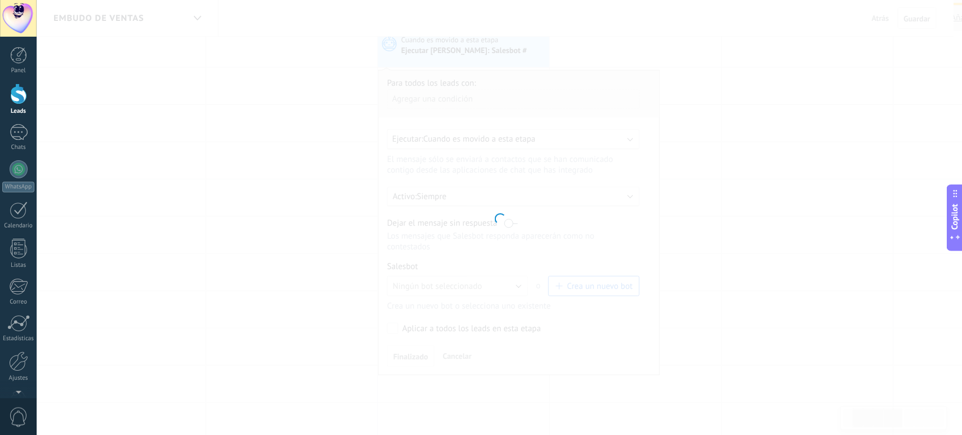
type input "**********"
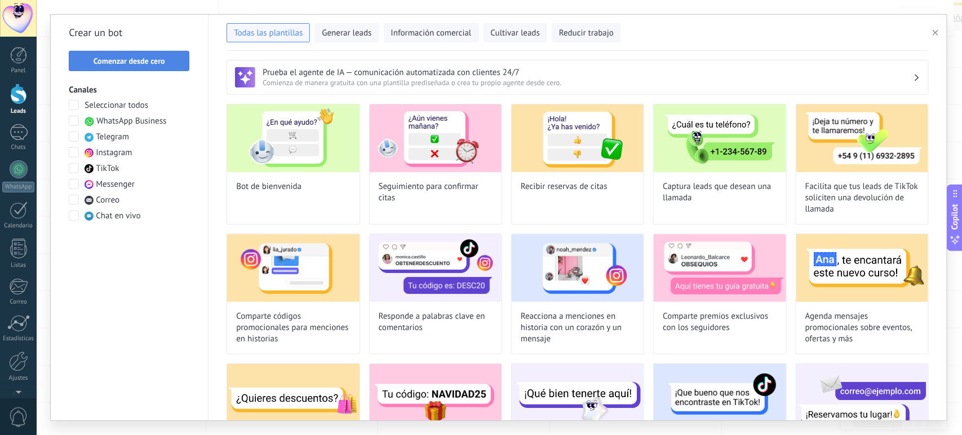
click at [97, 51] on button "Comenzar desde cero" at bounding box center [129, 61] width 121 height 20
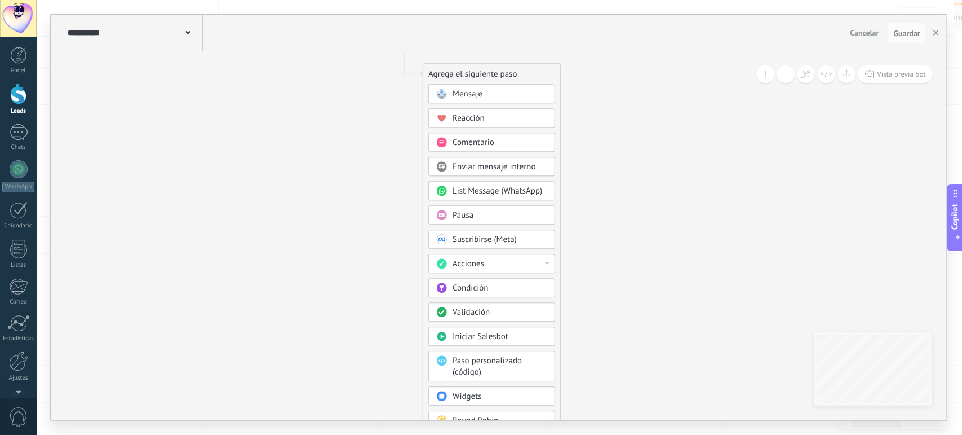
click at [458, 218] on span "Pausa" at bounding box center [463, 215] width 21 height 11
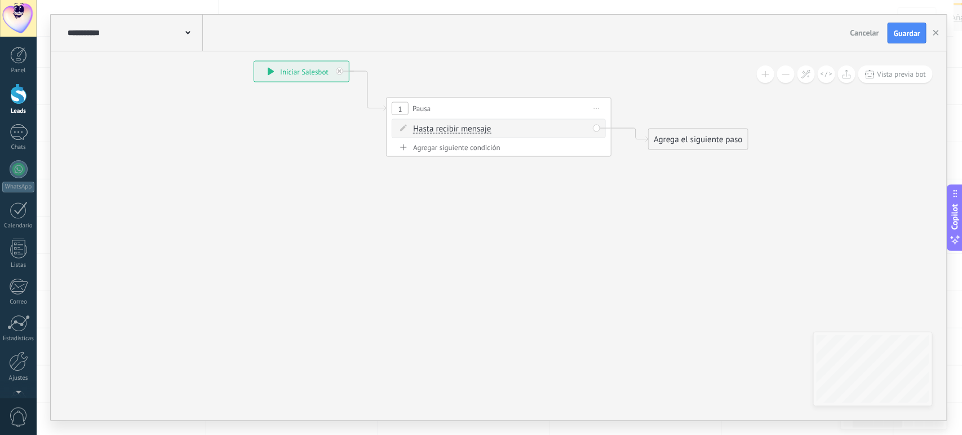
click at [455, 130] on span "Hasta recibir mensaje" at bounding box center [452, 129] width 78 height 9
click at [455, 130] on button "Hasta recibir mensaje" at bounding box center [478, 129] width 141 height 20
click at [443, 148] on span "Temporizador" at bounding box center [469, 149] width 136 height 11
click at [474, 125] on span ": * horas * min * sec" at bounding box center [497, 128] width 70 height 11
click at [471, 128] on input "*" at bounding box center [469, 129] width 5 height 9
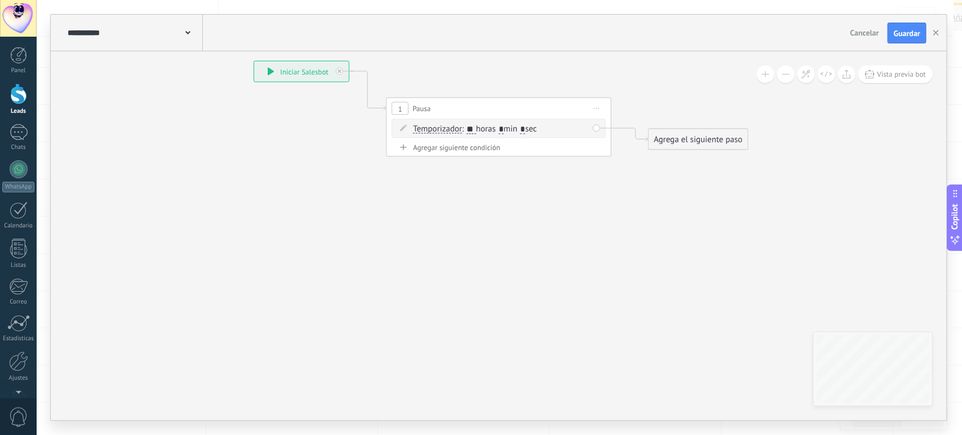
type input "**"
click at [517, 207] on icon at bounding box center [482, 109] width 1020 height 660
click at [504, 130] on input "*" at bounding box center [501, 129] width 5 height 9
type input "*"
click at [544, 201] on icon at bounding box center [482, 109] width 1020 height 660
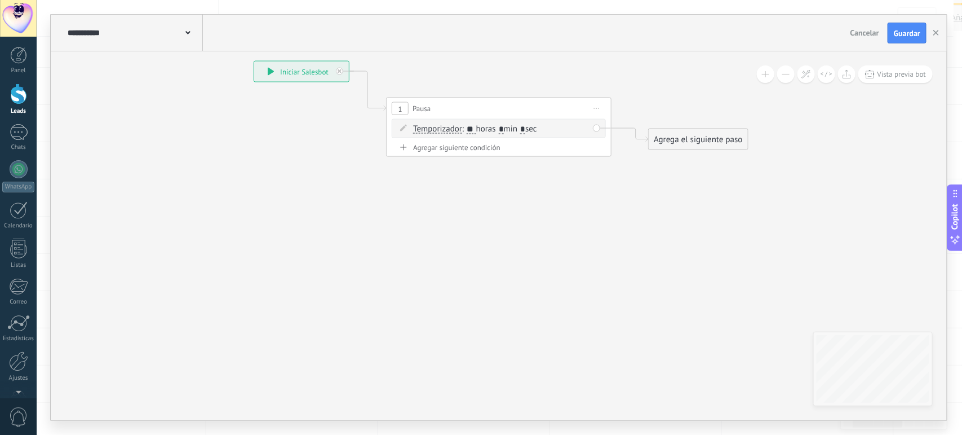
click at [450, 145] on div "Agregar siguiente condición" at bounding box center [499, 148] width 214 height 10
click at [475, 155] on span "Hasta recibir mensaje" at bounding box center [452, 152] width 78 height 9
click at [475, 155] on button "Hasta recibir mensaje" at bounding box center [478, 153] width 141 height 20
click at [475, 155] on span "Hasta recibir mensaje" at bounding box center [469, 153] width 136 height 11
click at [769, 37] on span "Guardar" at bounding box center [907, 33] width 26 height 8
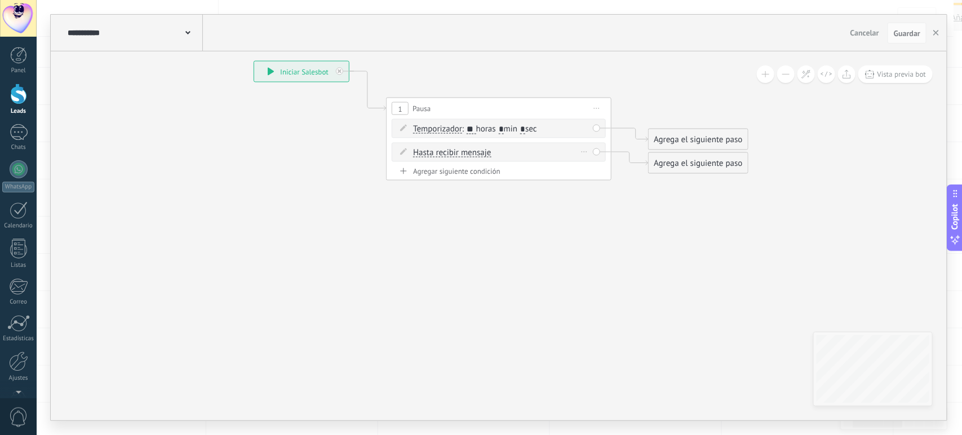
click at [405, 151] on icon at bounding box center [403, 151] width 7 height 7
click at [583, 150] on div "Borrar" at bounding box center [584, 152] width 12 height 16
click at [595, 167] on div "Borrar" at bounding box center [602, 167] width 50 height 19
click at [666, 134] on div "Agrega el siguiente paso" at bounding box center [698, 139] width 99 height 19
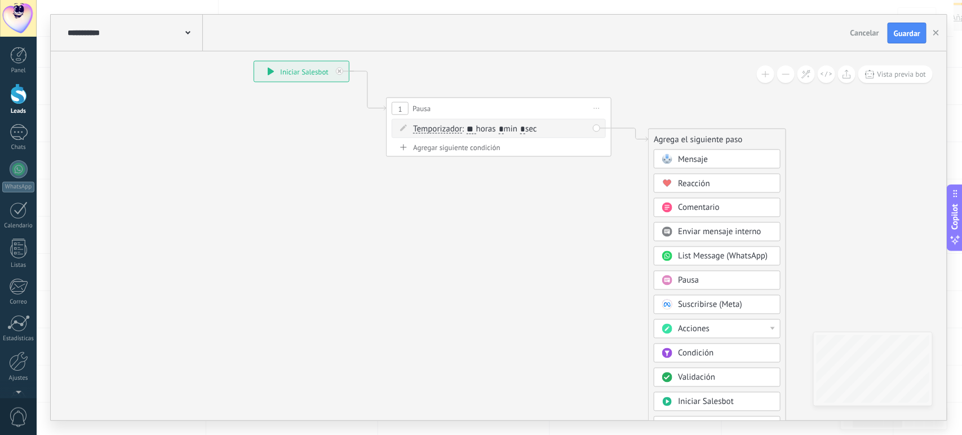
click at [684, 347] on span "Condición" at bounding box center [696, 353] width 36 height 11
